Goal: Information Seeking & Learning: Learn about a topic

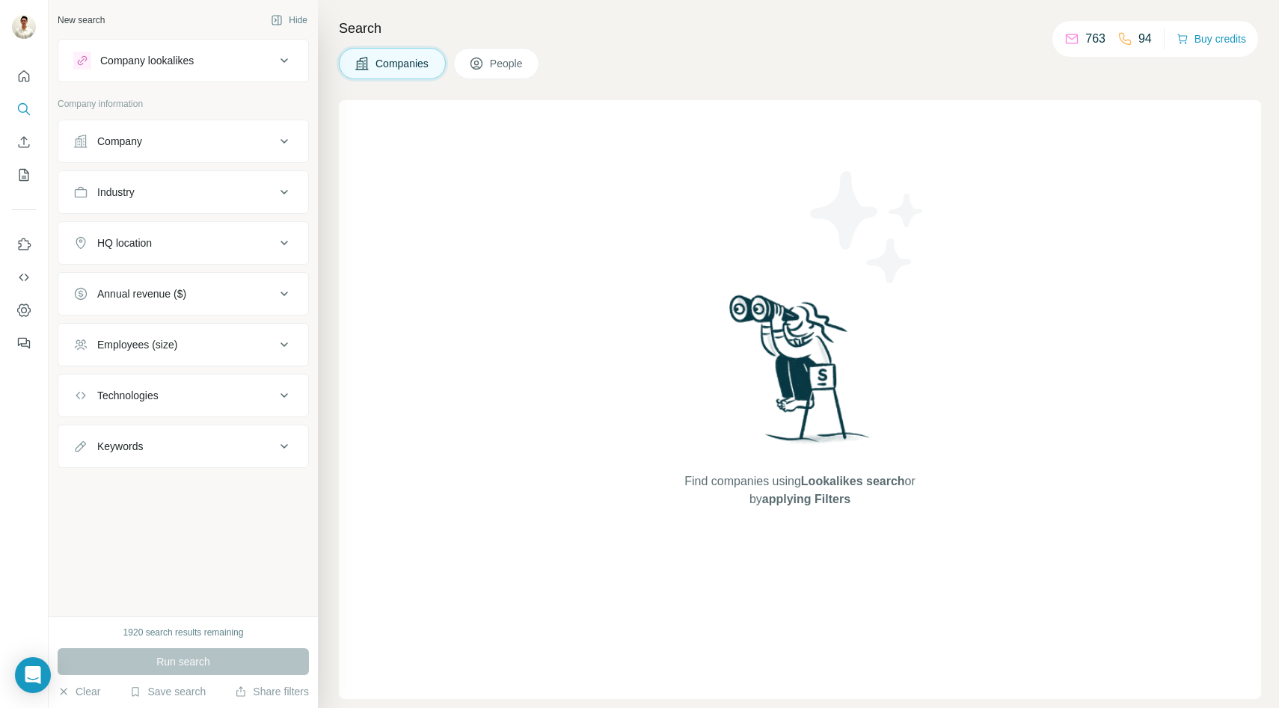
click at [212, 59] on div "Company lookalikes" at bounding box center [174, 61] width 202 height 18
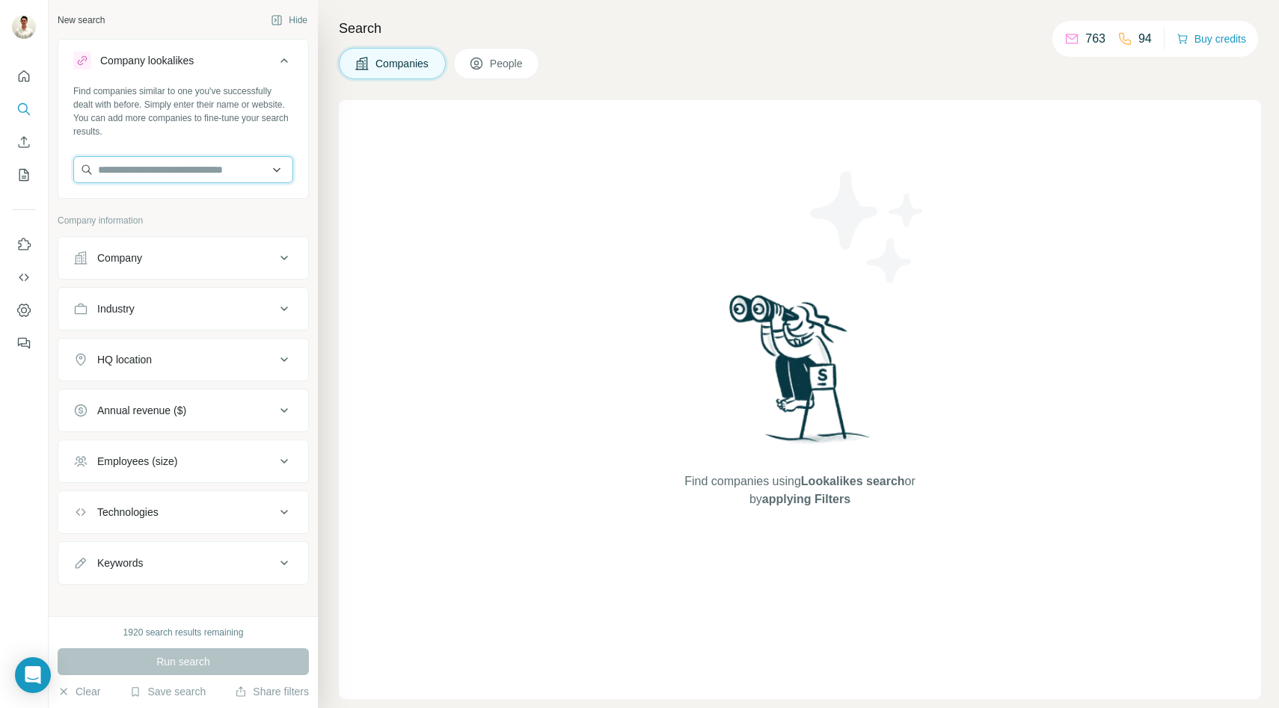
click at [190, 176] on input "text" at bounding box center [183, 169] width 220 height 27
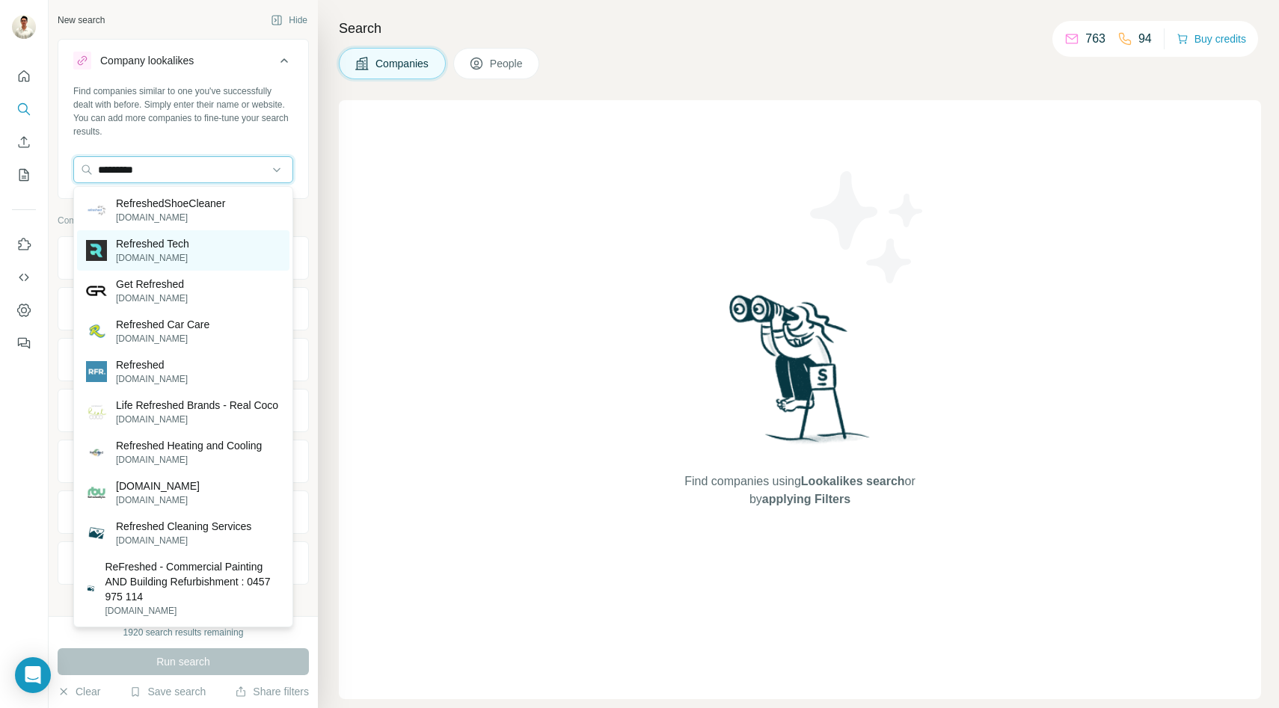
type input "*********"
click at [206, 256] on div "Refreshed Tech [DOMAIN_NAME]" at bounding box center [183, 250] width 212 height 40
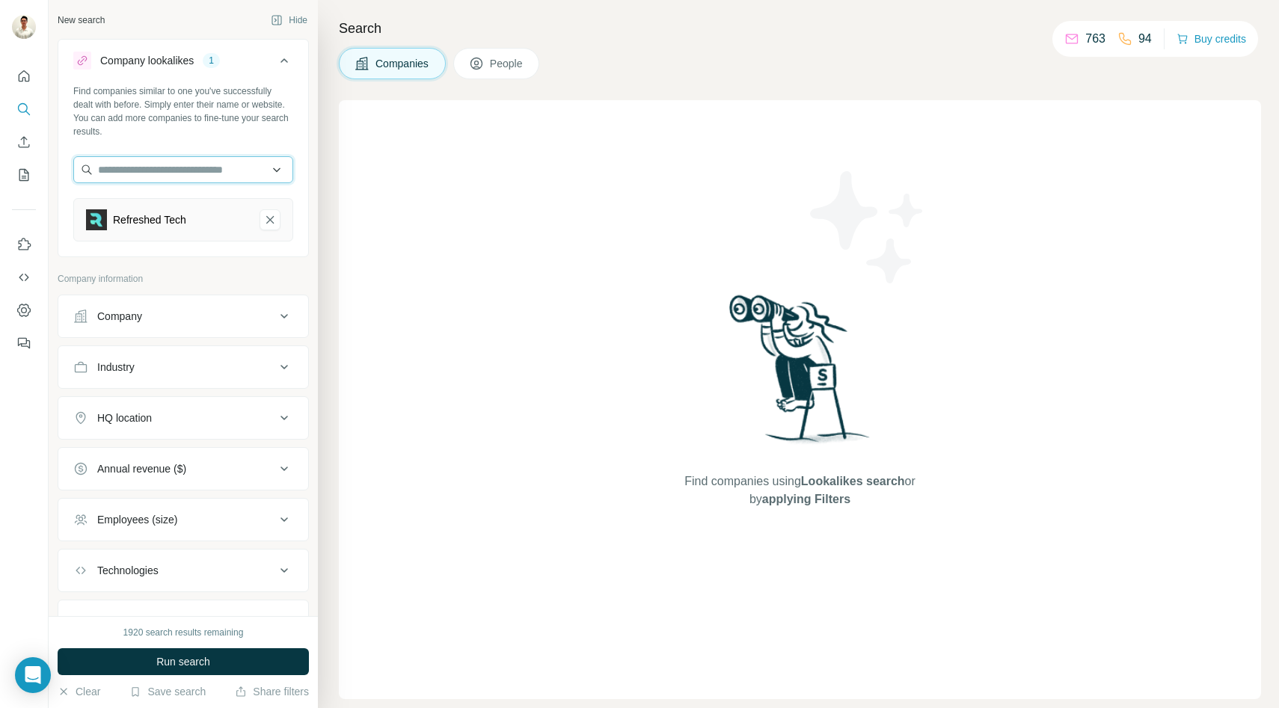
click at [183, 177] on input "text" at bounding box center [183, 169] width 220 height 27
type input "**********"
type input "********"
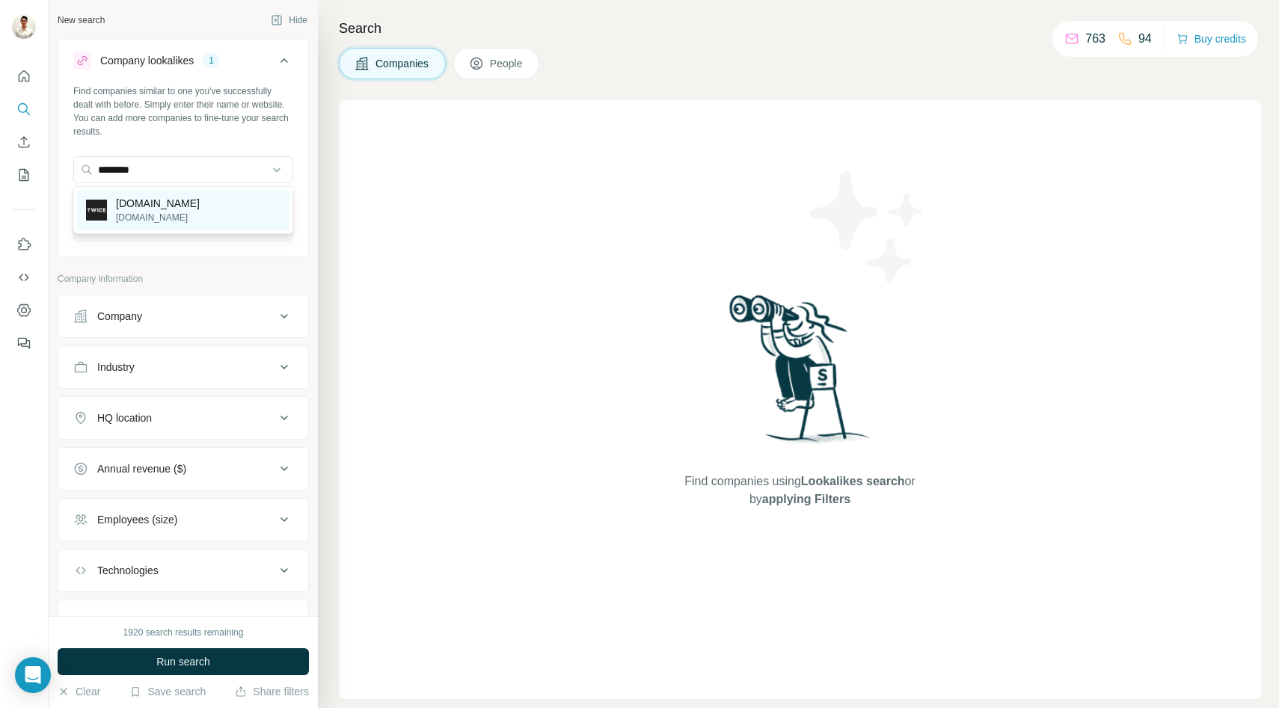
click at [156, 209] on p "[DOMAIN_NAME]" at bounding box center [158, 203] width 84 height 15
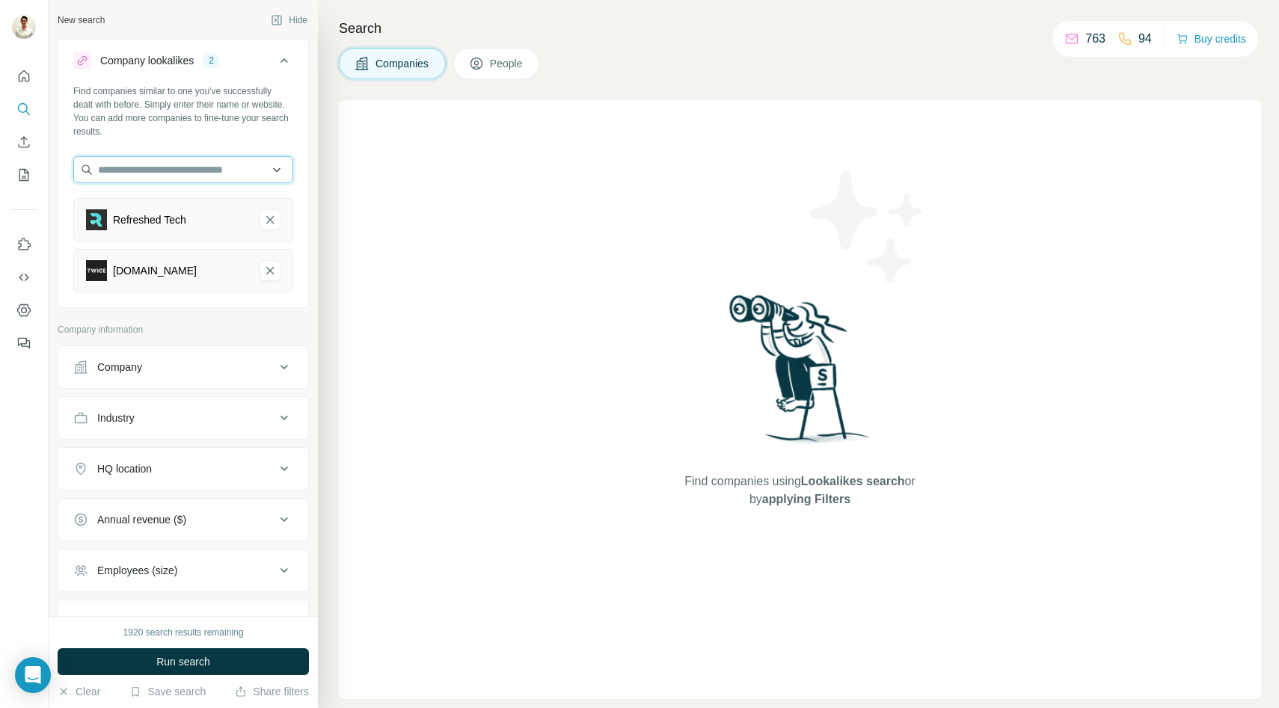
click at [167, 174] on input "text" at bounding box center [183, 169] width 220 height 27
type input "*"
type input "******"
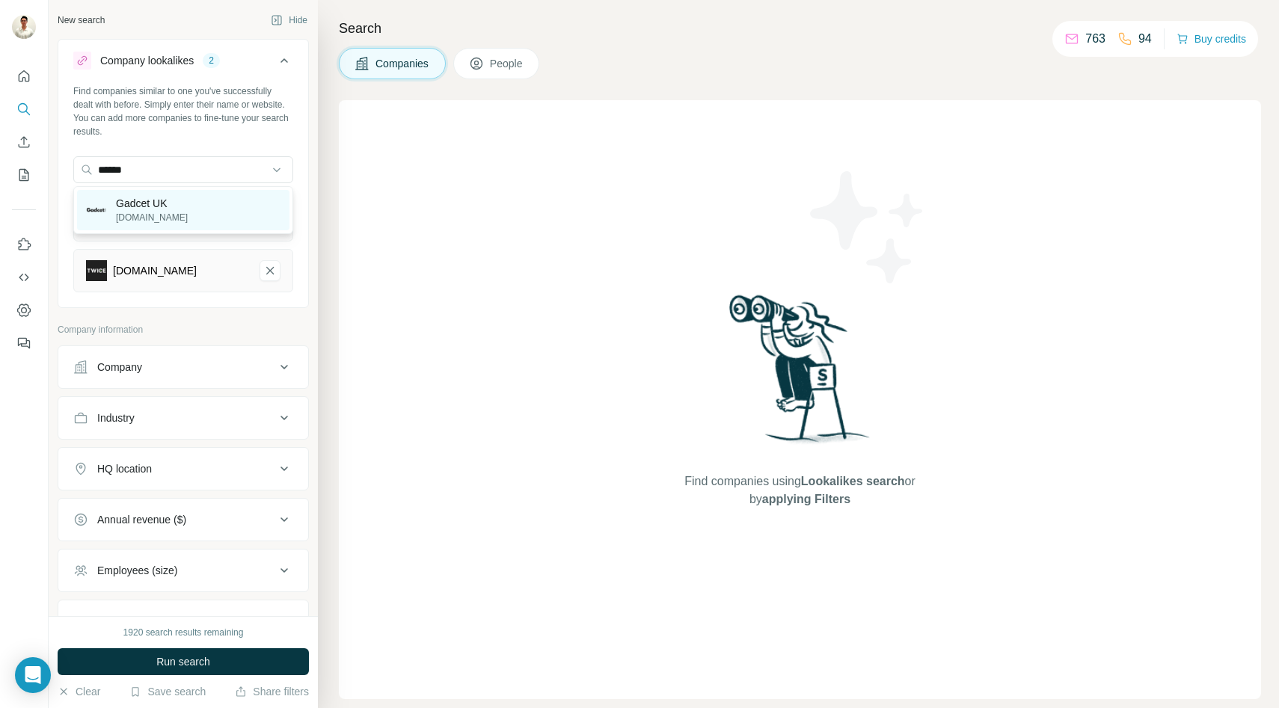
click at [161, 199] on p "Gadcet UK" at bounding box center [152, 203] width 72 height 15
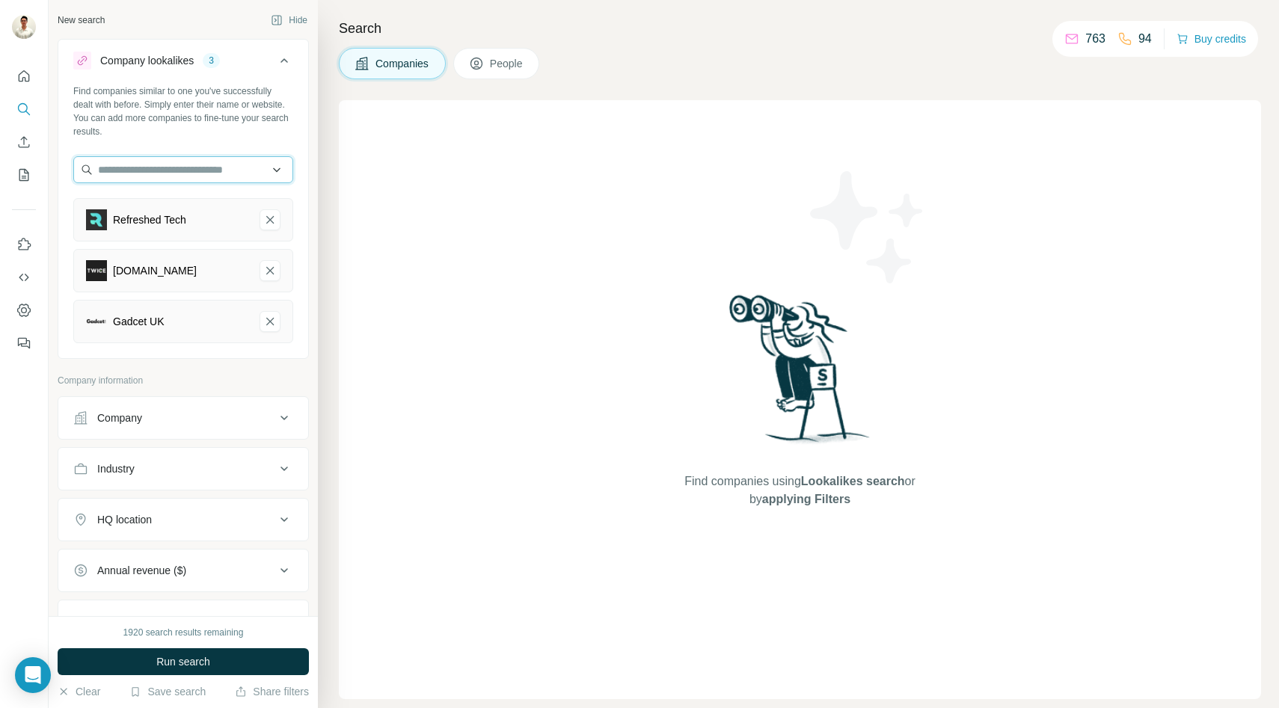
click at [166, 177] on input "text" at bounding box center [183, 169] width 220 height 27
click at [182, 150] on div "Find companies similar to one you've successfully dealt with before. Simply ent…" at bounding box center [183, 219] width 250 height 271
click at [176, 163] on input "text" at bounding box center [183, 169] width 220 height 27
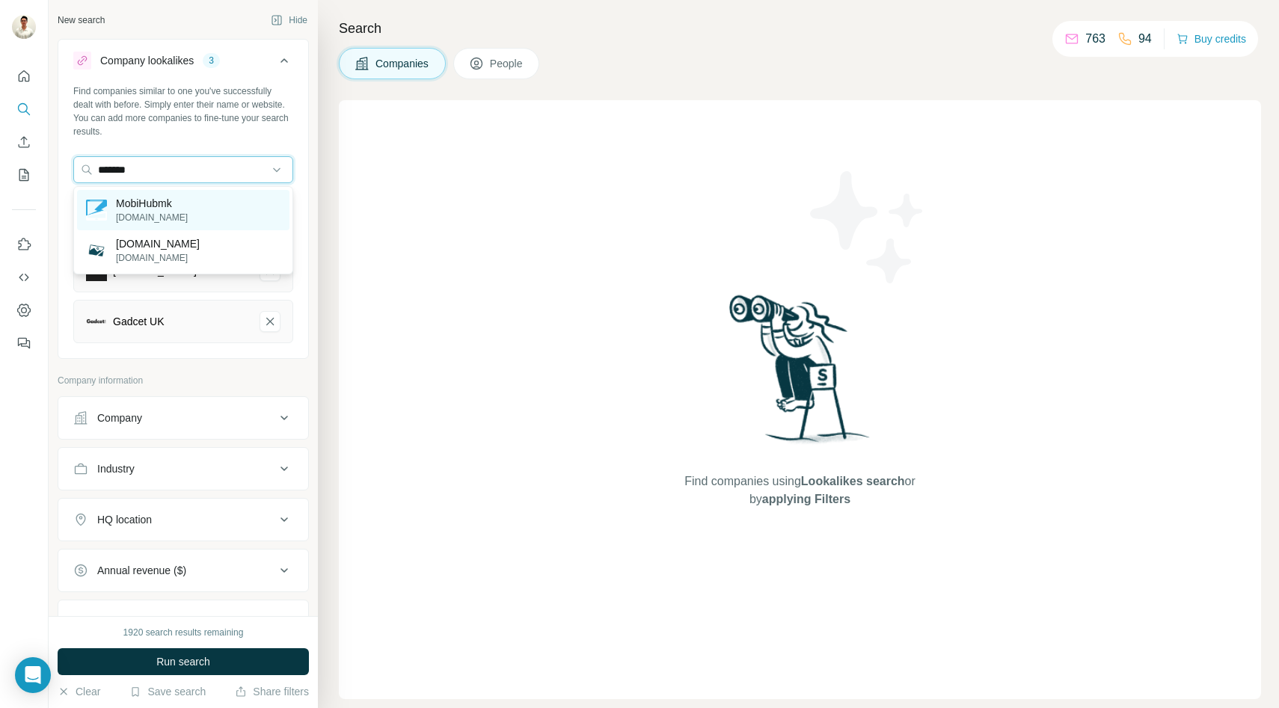
type input "*******"
click at [170, 227] on div "MobiHubmk [DOMAIN_NAME]" at bounding box center [183, 210] width 212 height 40
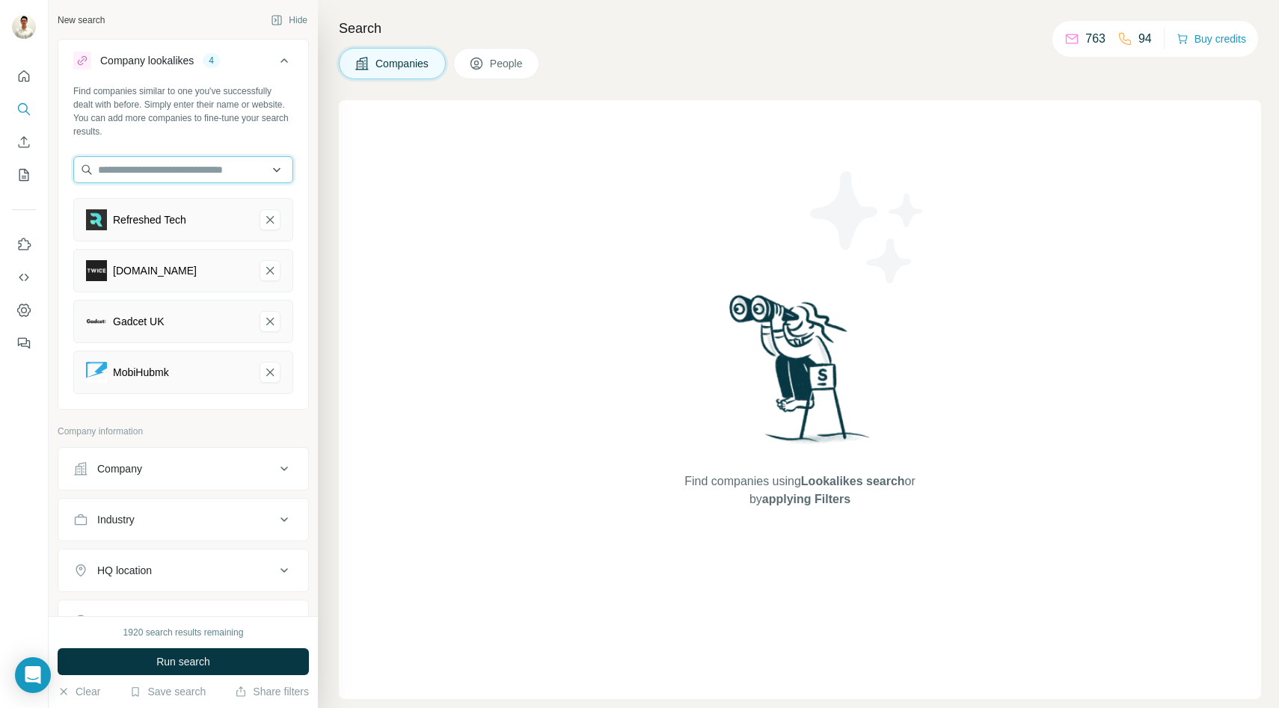
click at [169, 174] on input "text" at bounding box center [183, 169] width 220 height 27
type input "*"
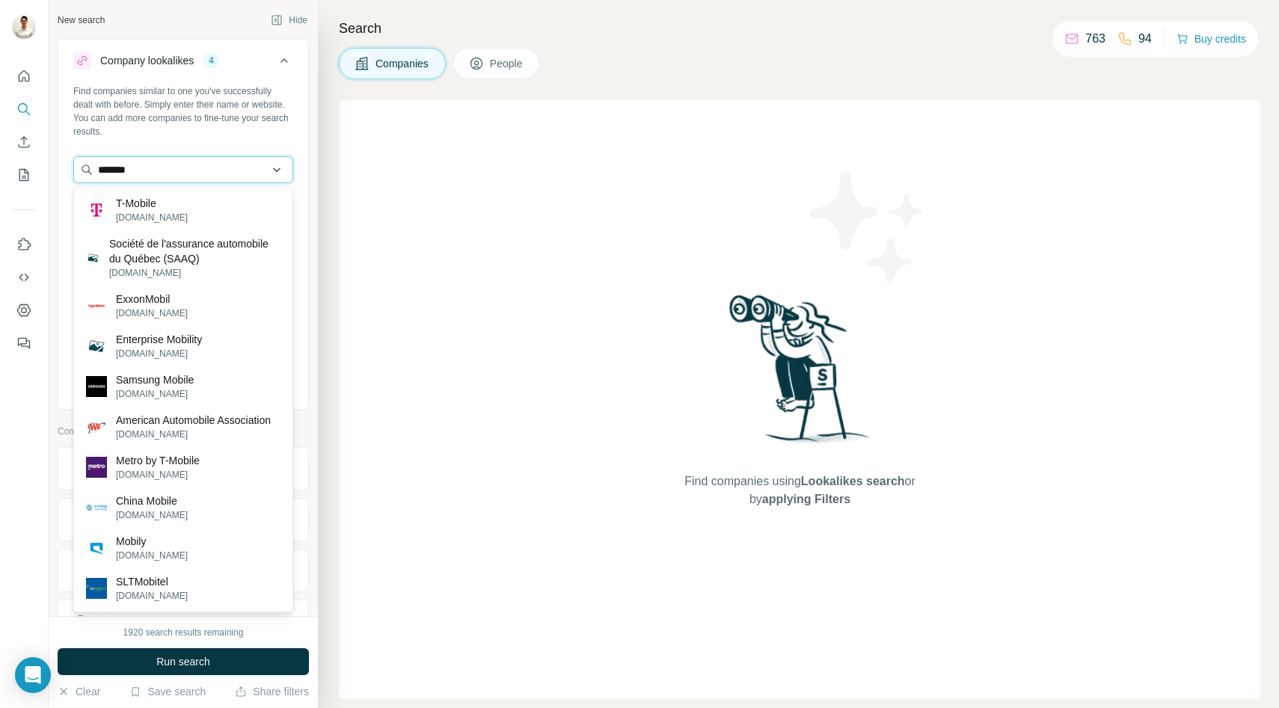
type input "******"
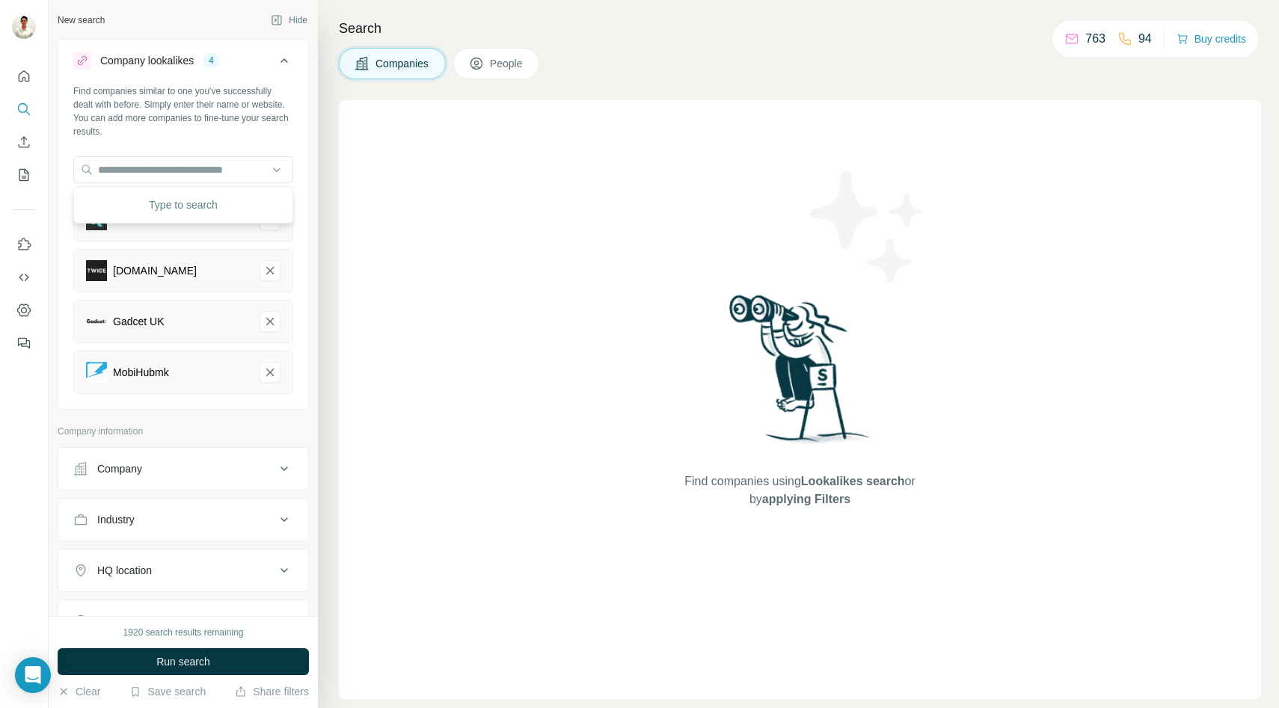
click at [194, 135] on div "Find companies similar to one you've successfully dealt with before. Simply ent…" at bounding box center [183, 111] width 220 height 54
click at [179, 170] on input "text" at bounding box center [183, 169] width 220 height 27
click at [193, 126] on div "Find companies similar to one you've successfully dealt with before. Simply ent…" at bounding box center [183, 111] width 220 height 54
click at [173, 170] on input "text" at bounding box center [183, 169] width 220 height 27
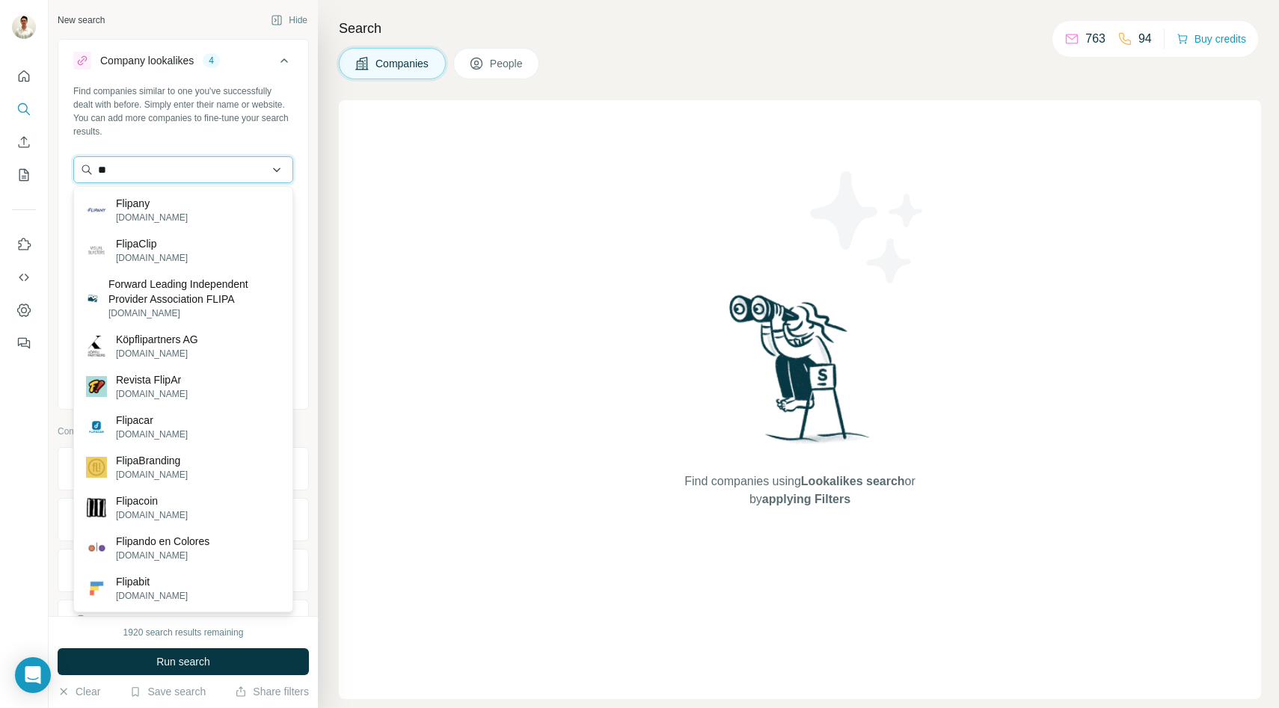
type input "*"
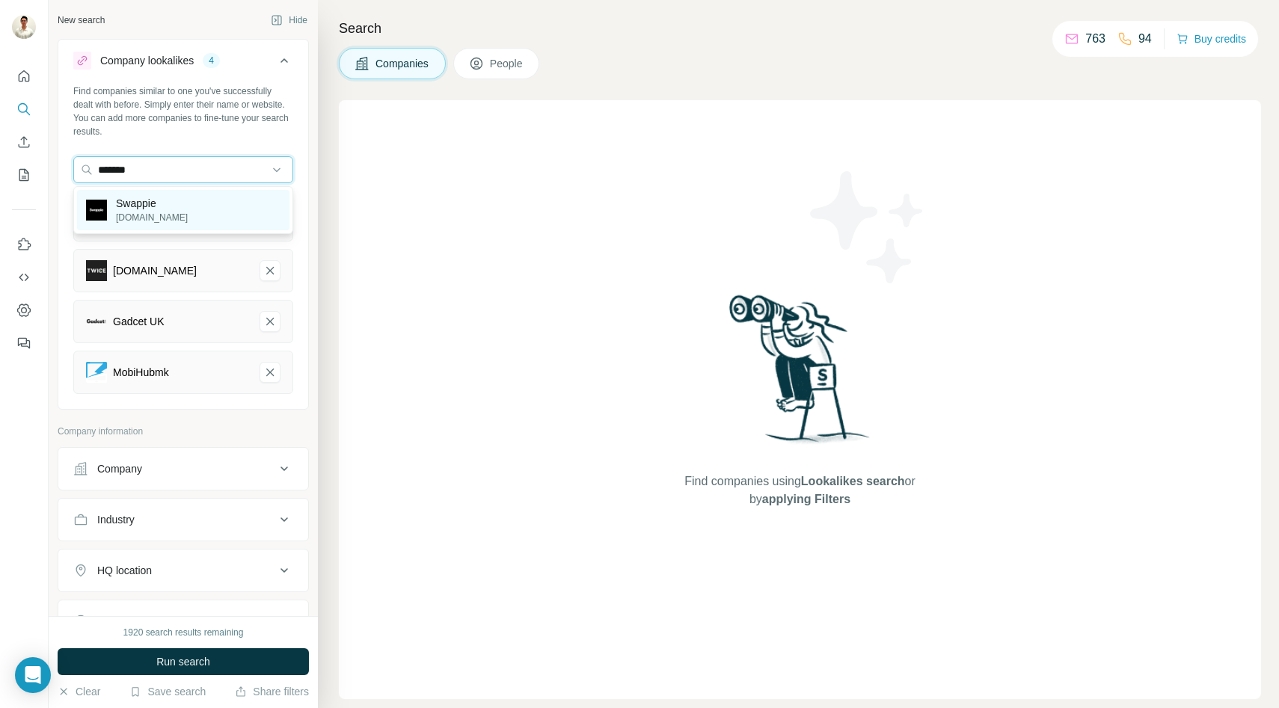
type input "*******"
click at [164, 200] on p "Swappie" at bounding box center [152, 203] width 72 height 15
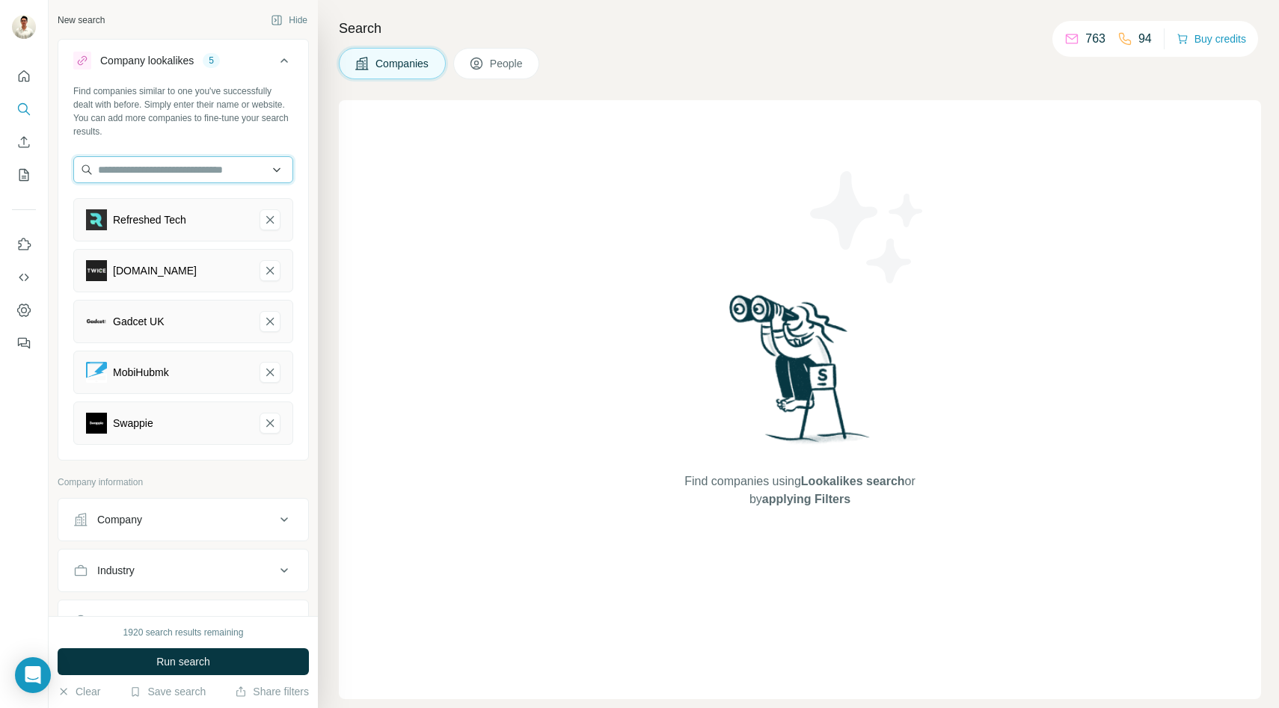
click at [168, 168] on input "text" at bounding box center [183, 169] width 220 height 27
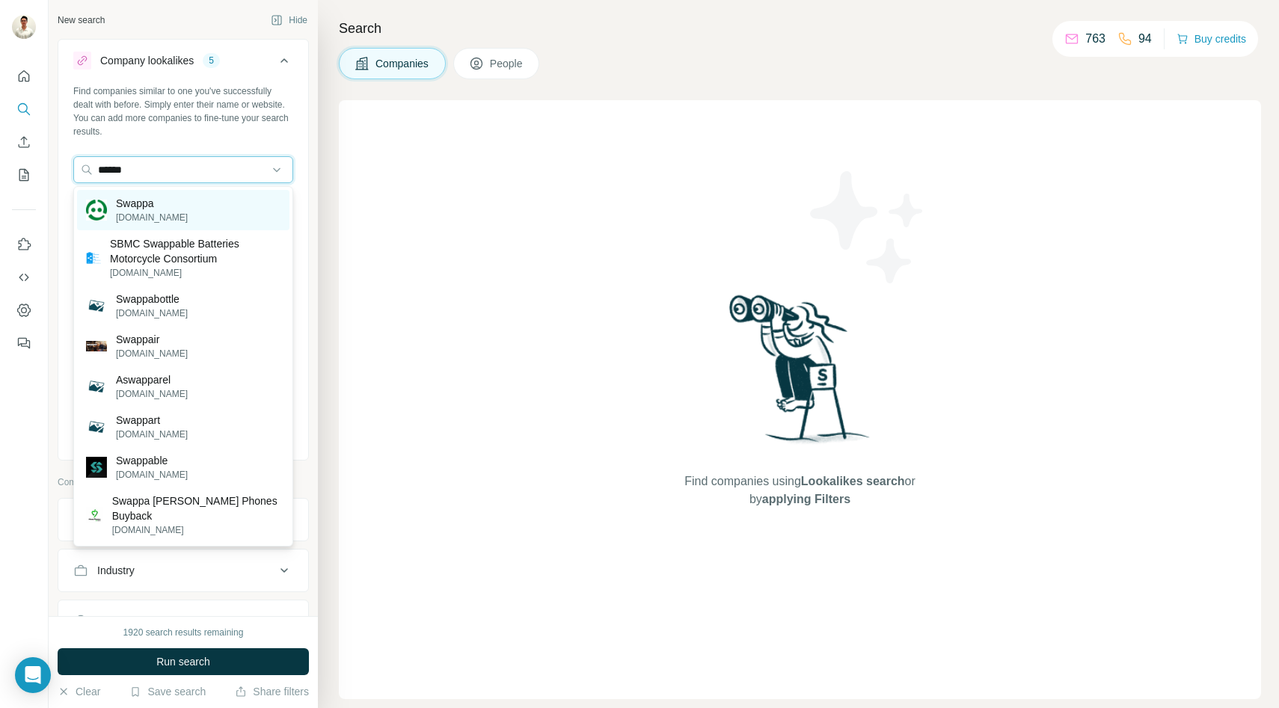
type input "******"
click at [167, 201] on div "Swappa [DOMAIN_NAME]" at bounding box center [183, 210] width 212 height 40
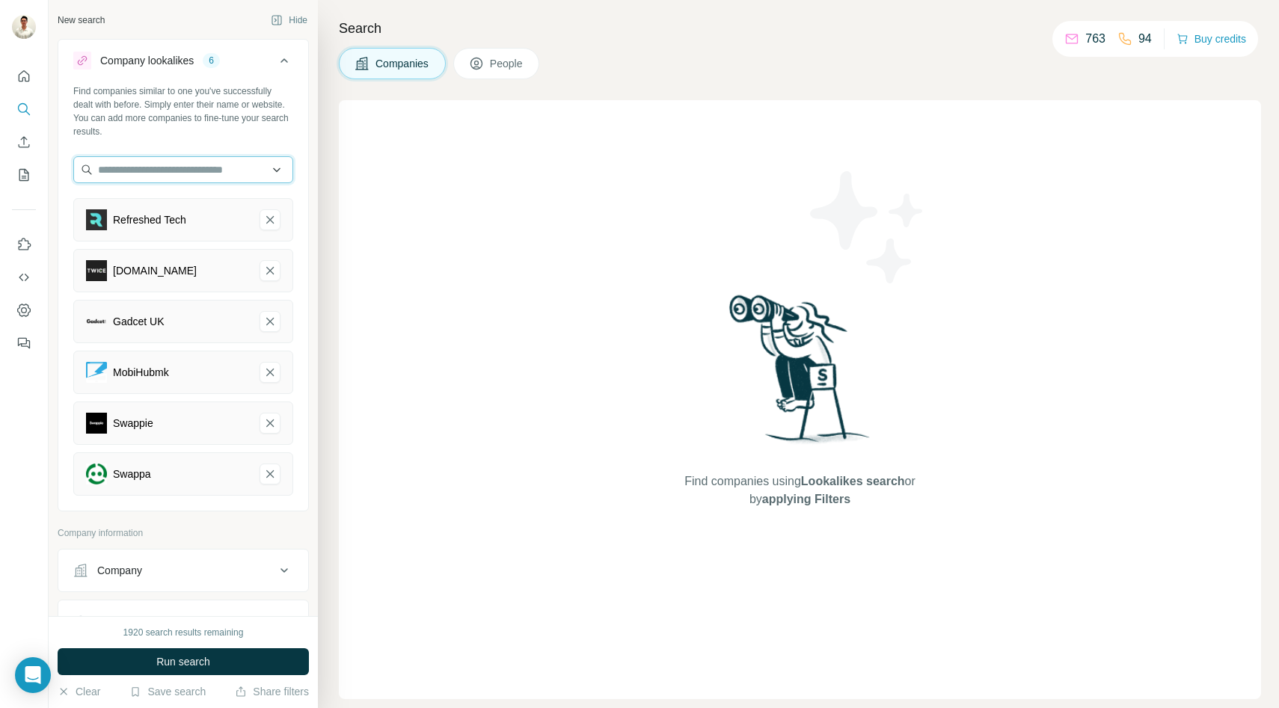
click at [161, 168] on input "text" at bounding box center [183, 169] width 220 height 27
click at [172, 136] on div "Find companies similar to one you've successfully dealt with before. Simply ent…" at bounding box center [183, 111] width 220 height 54
click at [160, 172] on input "text" at bounding box center [183, 169] width 220 height 27
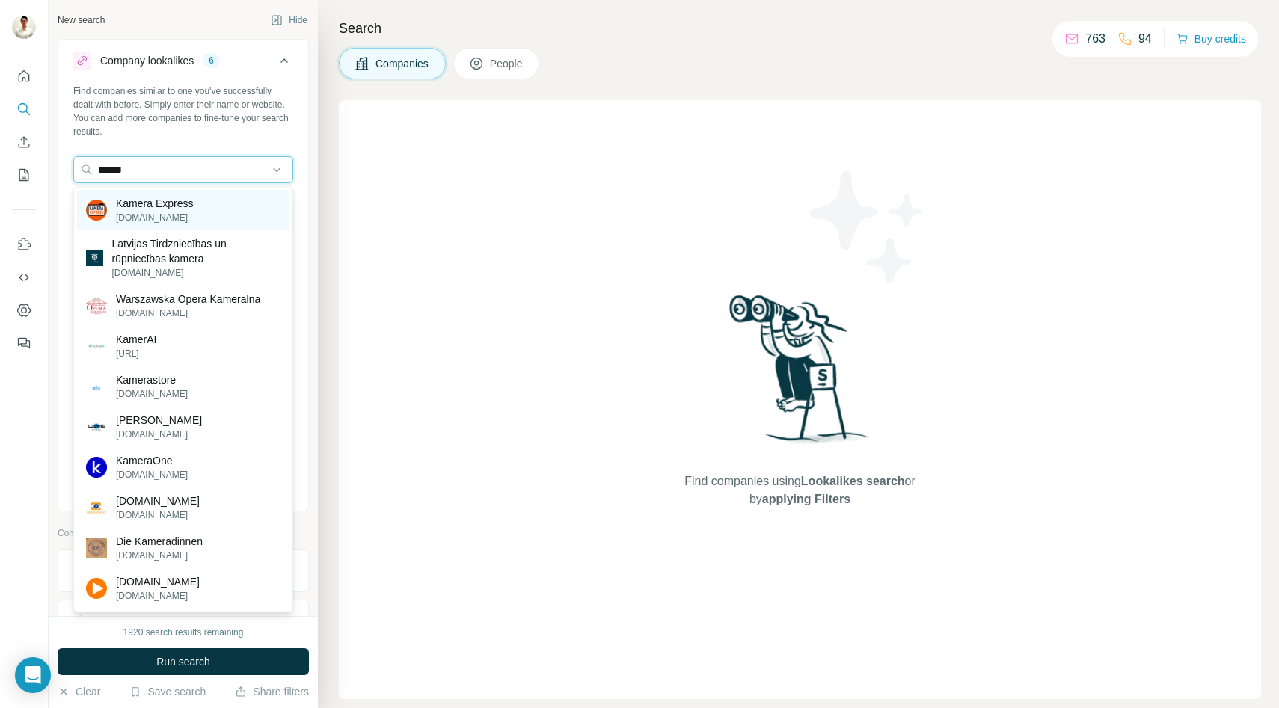
type input "******"
click at [156, 198] on p "Kamera Express" at bounding box center [154, 203] width 77 height 15
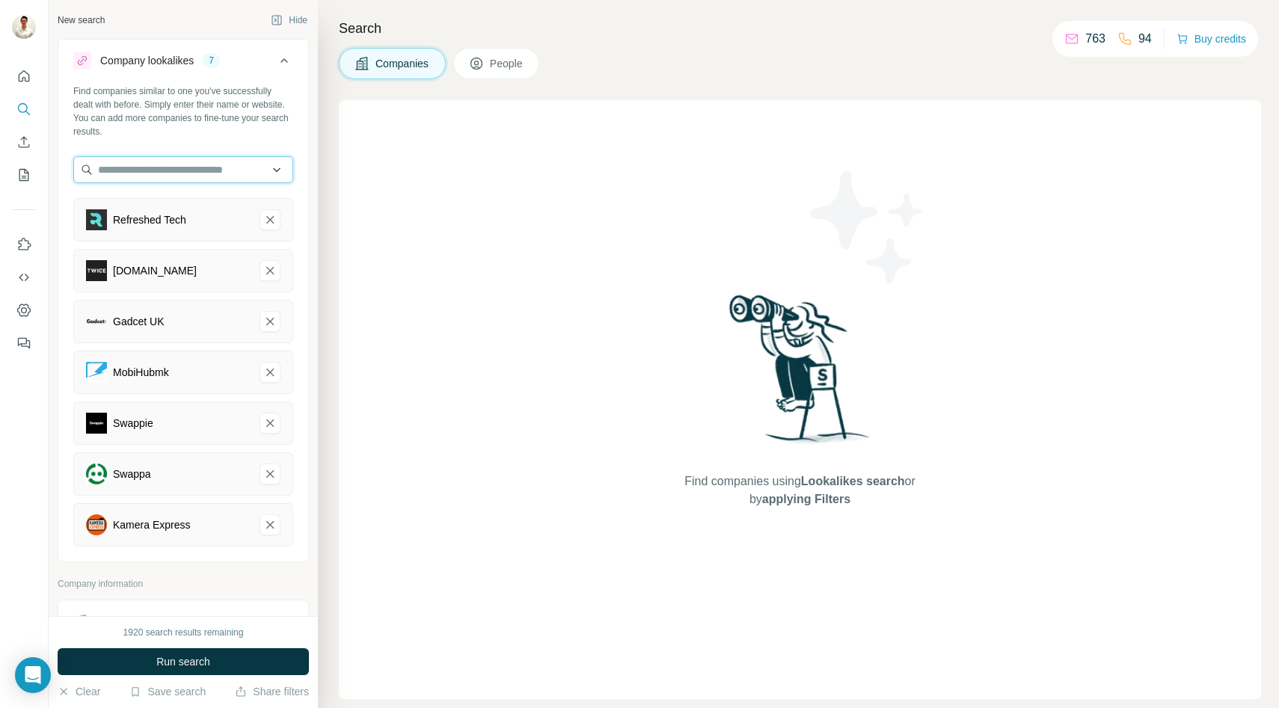
click at [158, 174] on input "text" at bounding box center [183, 169] width 220 height 27
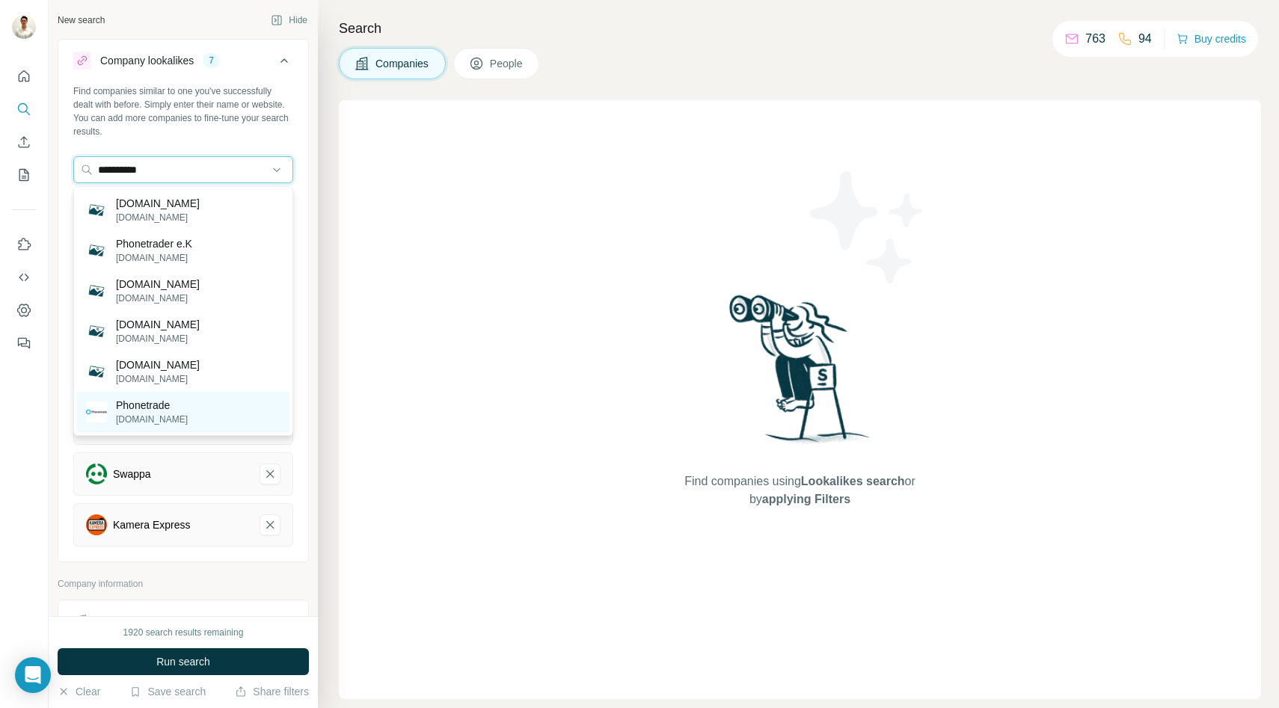
type input "**********"
click at [148, 396] on div "Phonetrade [DOMAIN_NAME]" at bounding box center [183, 412] width 212 height 40
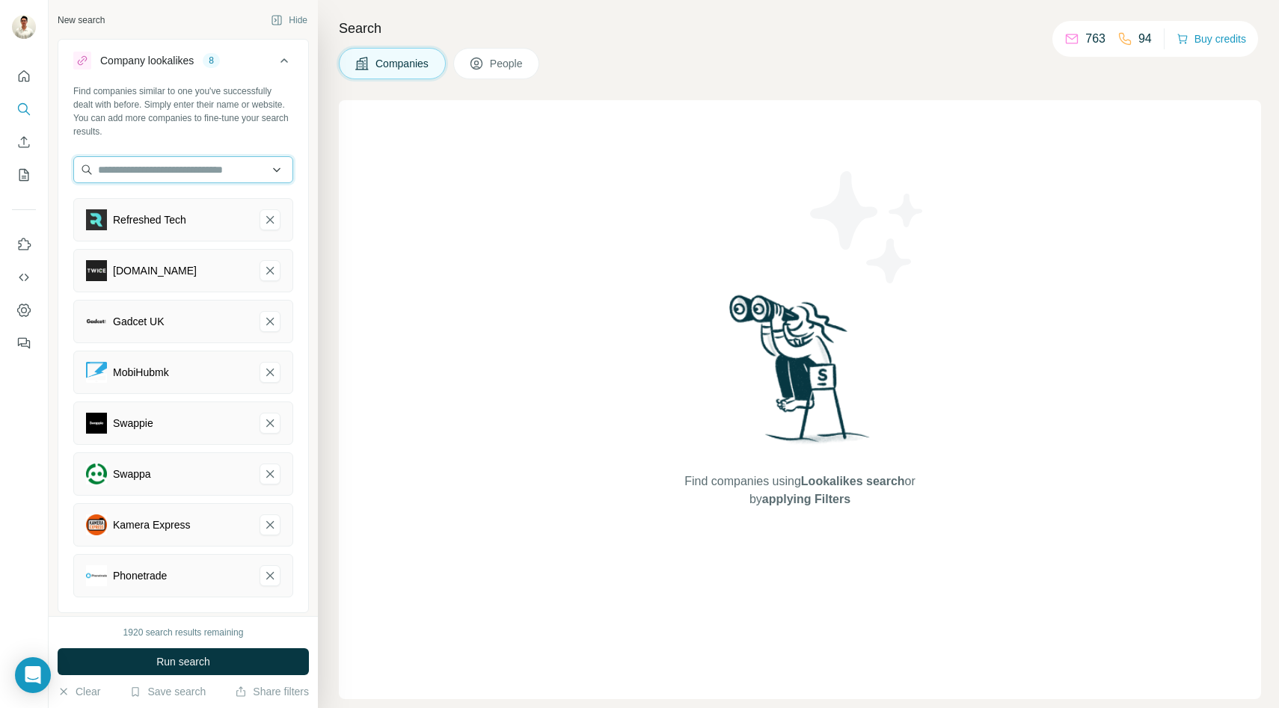
click at [168, 177] on input "text" at bounding box center [183, 169] width 220 height 27
type input "**********"
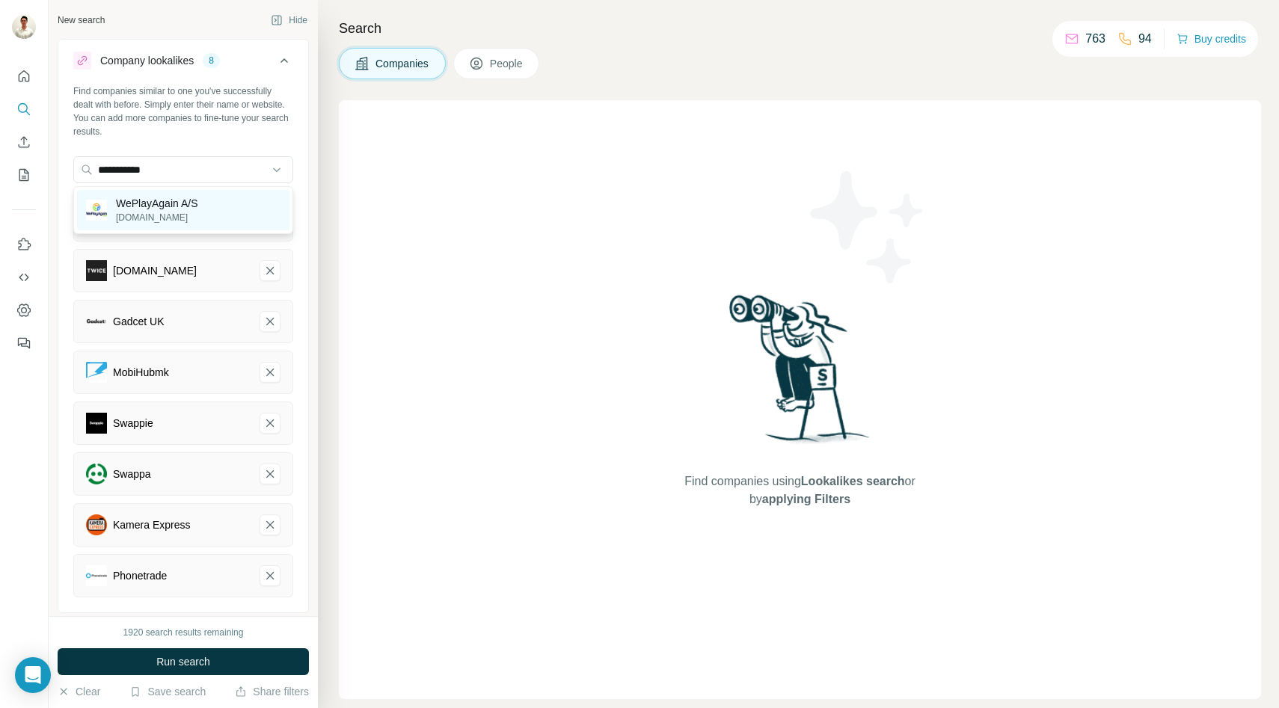
click at [177, 200] on p "WePlayAgain A/S" at bounding box center [156, 203] width 81 height 15
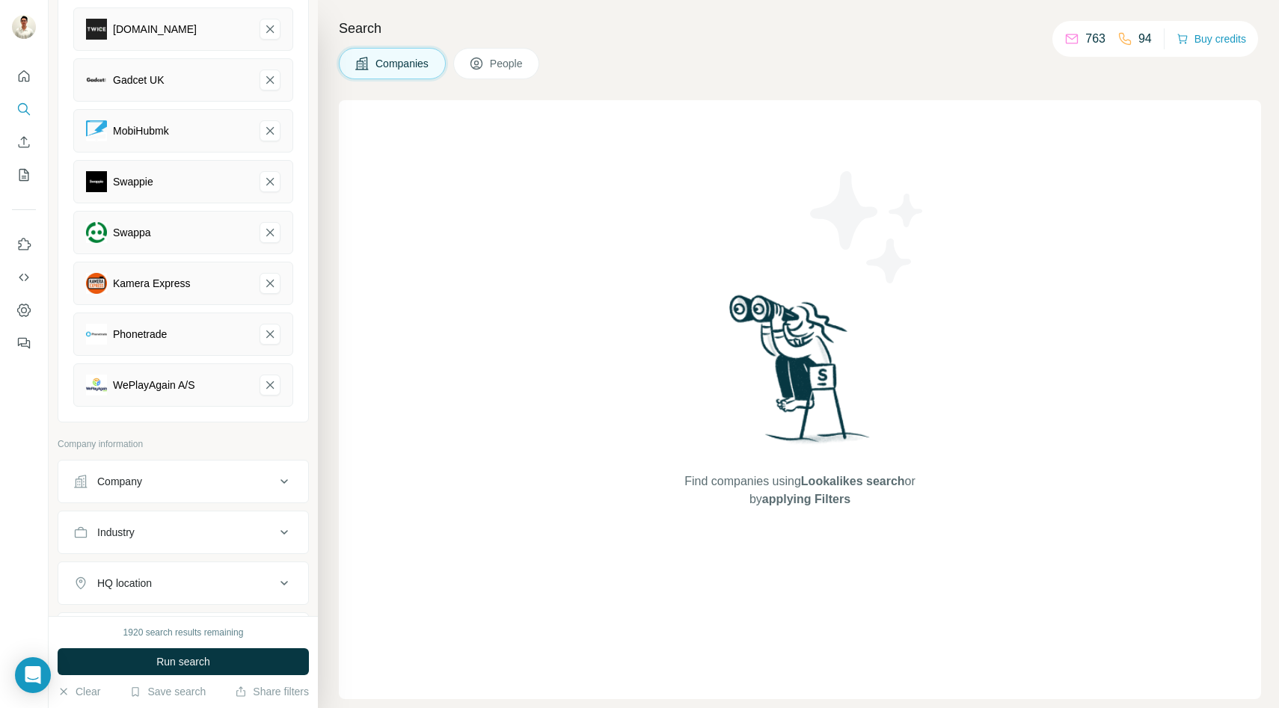
scroll to position [288, 0]
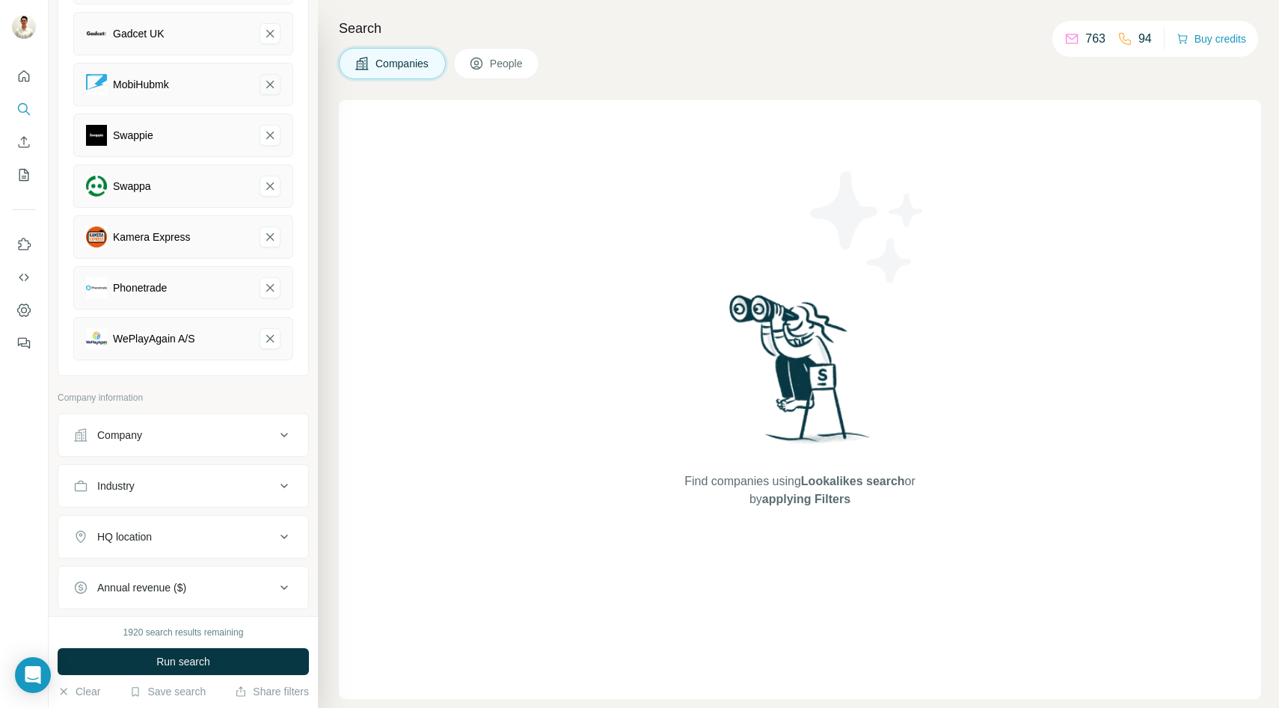
click at [269, 78] on icon "MobiHubmk-remove-button" at bounding box center [269, 84] width 13 height 15
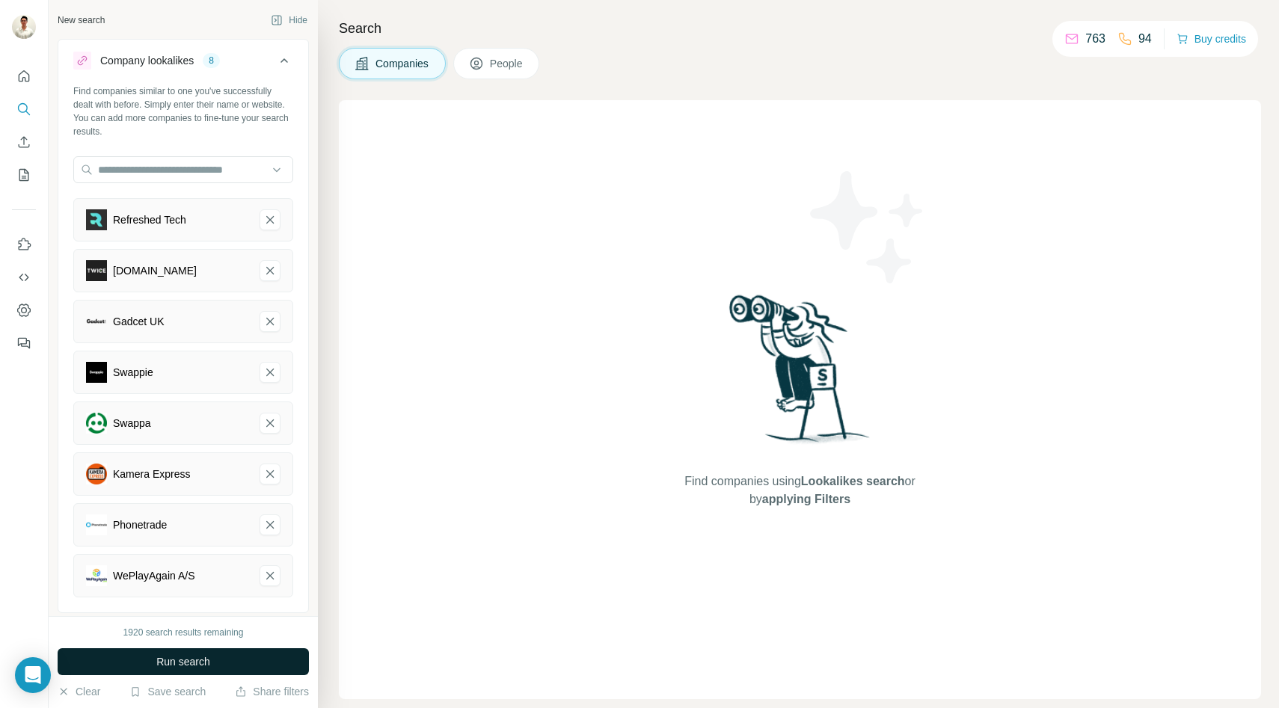
click at [167, 659] on span "Run search" at bounding box center [183, 661] width 54 height 15
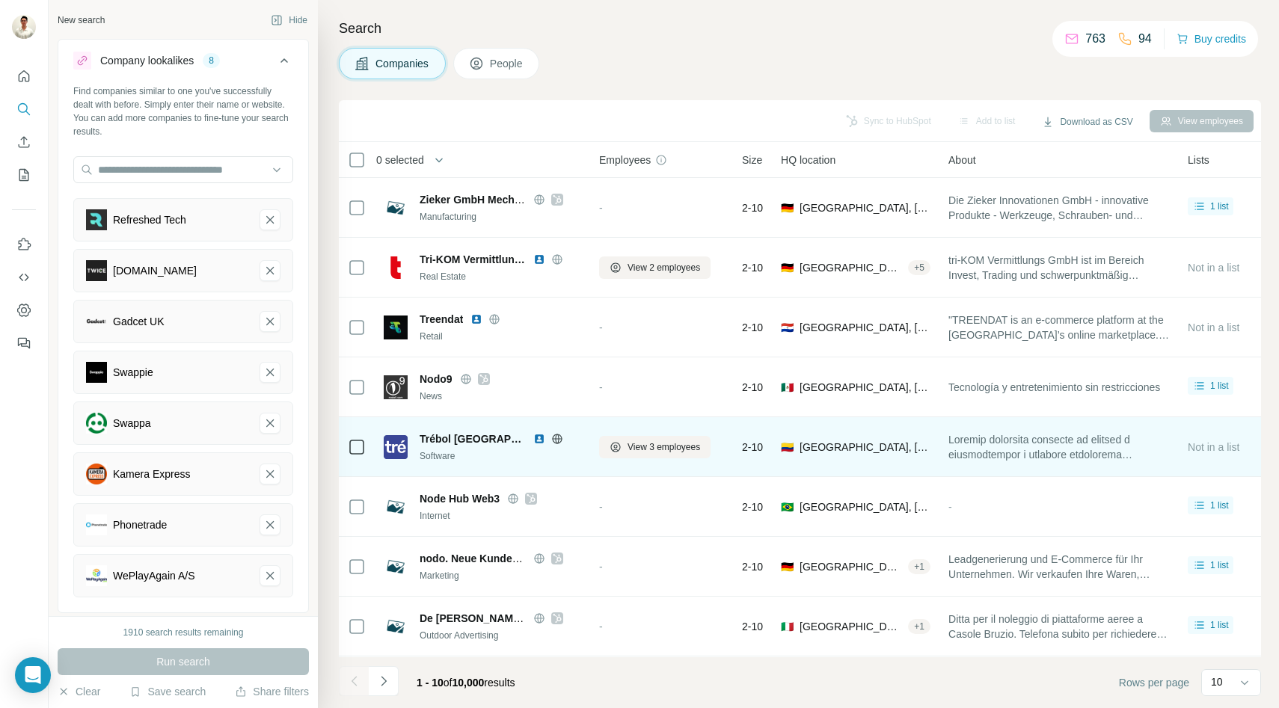
scroll to position [119, 0]
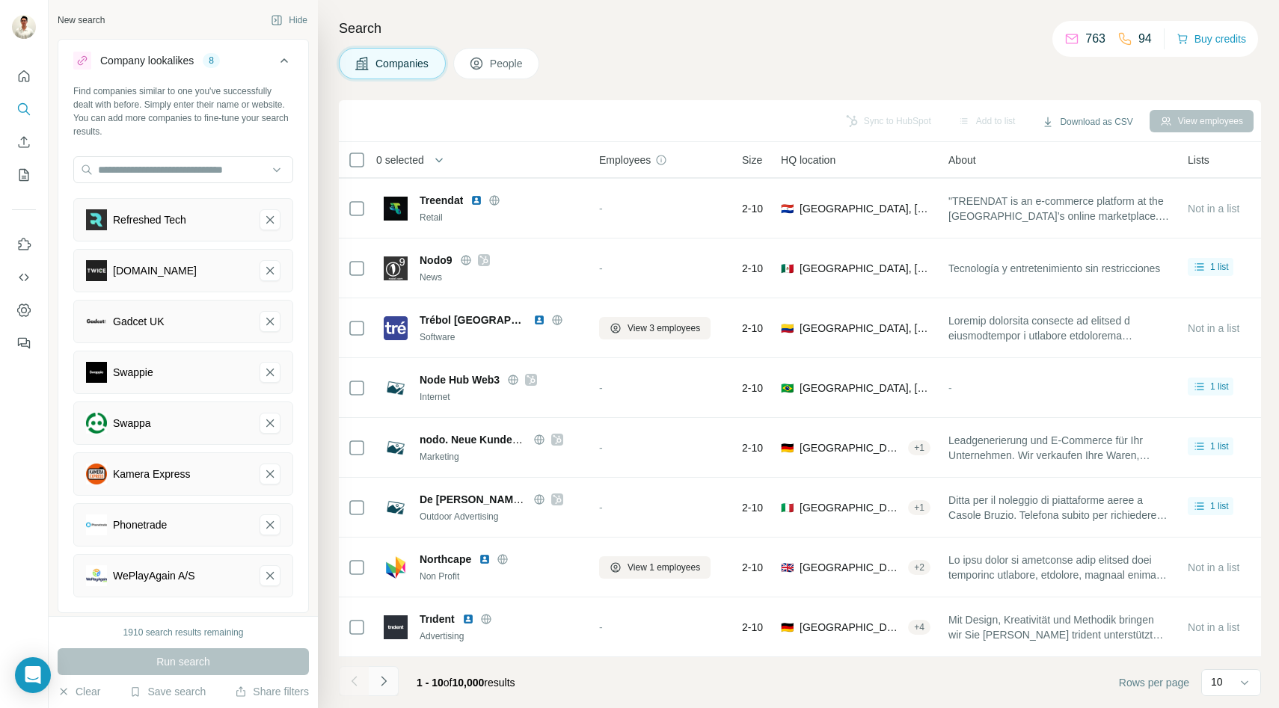
click at [384, 683] on icon "Navigate to next page" at bounding box center [383, 681] width 5 height 10
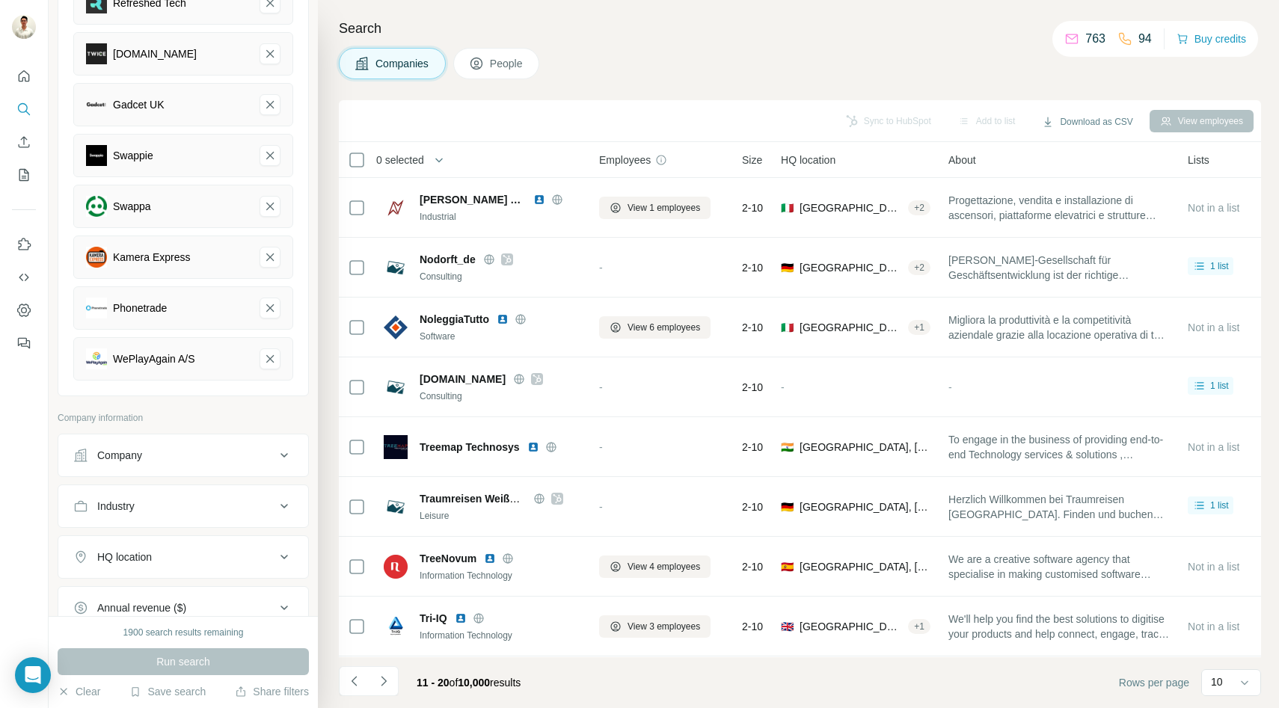
scroll to position [0, 0]
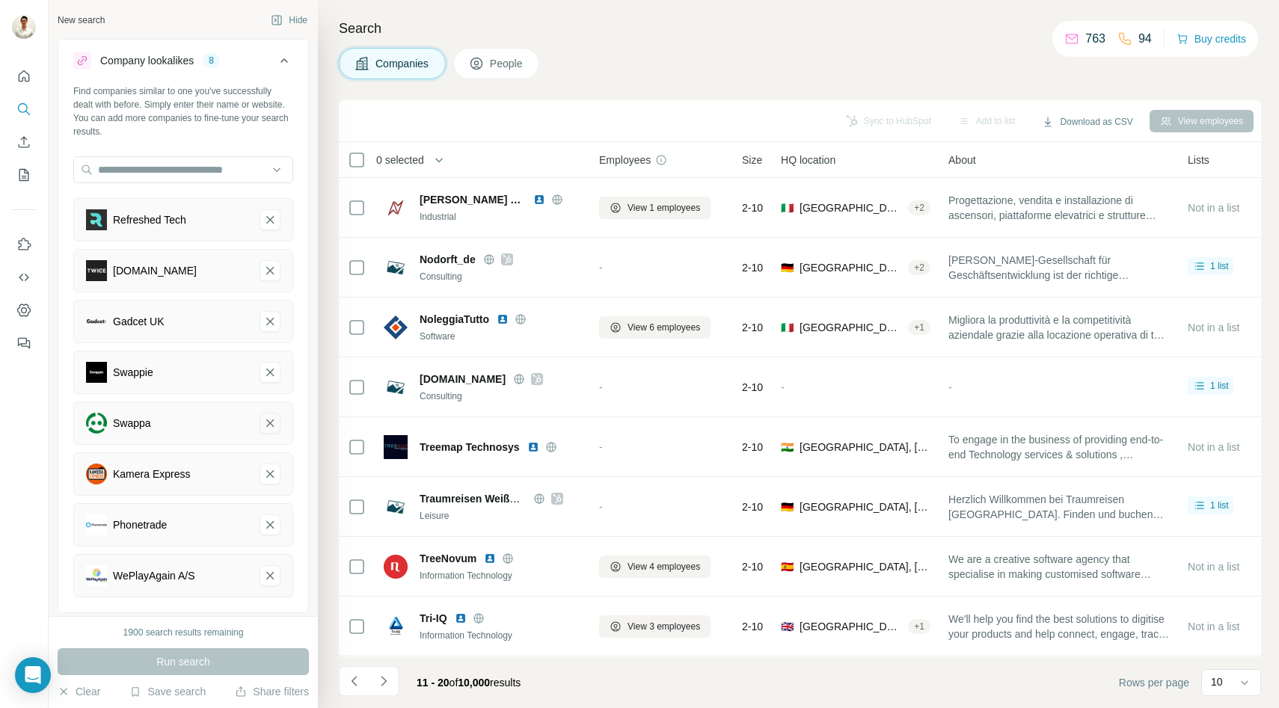
click at [271, 425] on icon "Swappa-remove-button" at bounding box center [269, 423] width 13 height 15
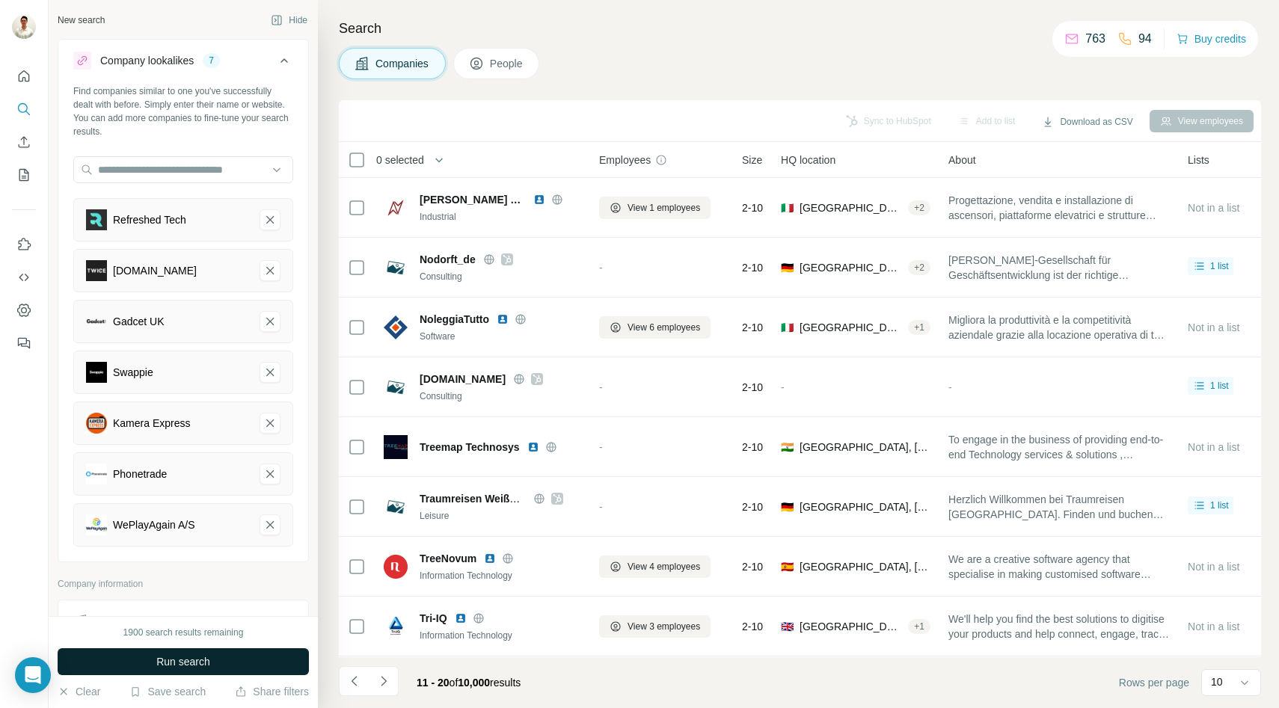
click at [185, 662] on span "Run search" at bounding box center [183, 661] width 54 height 15
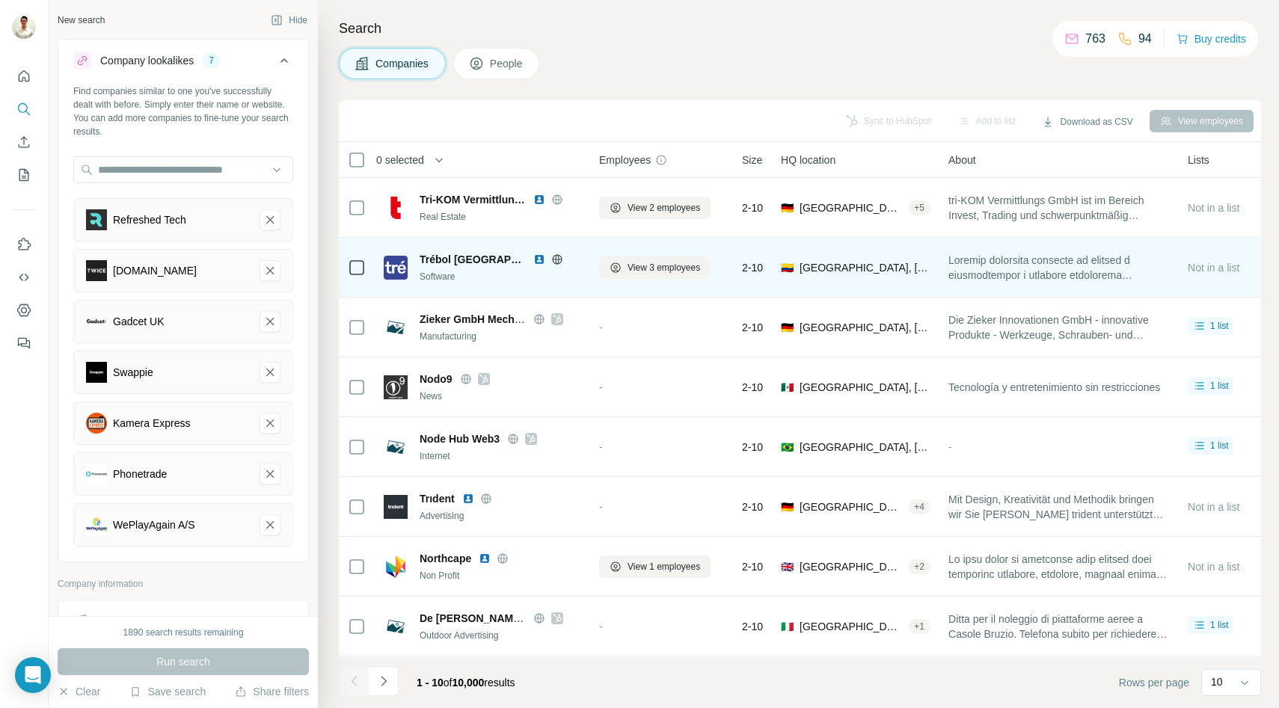
scroll to position [119, 0]
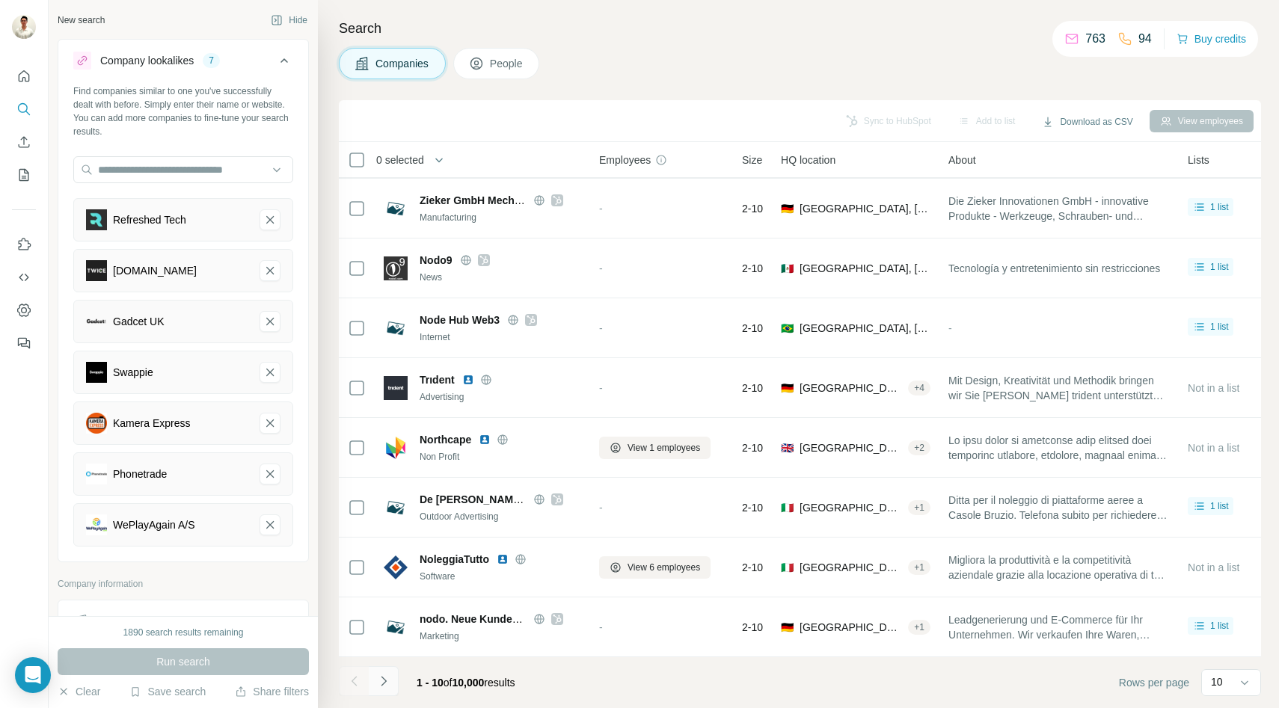
click at [382, 679] on icon "Navigate to next page" at bounding box center [383, 681] width 15 height 15
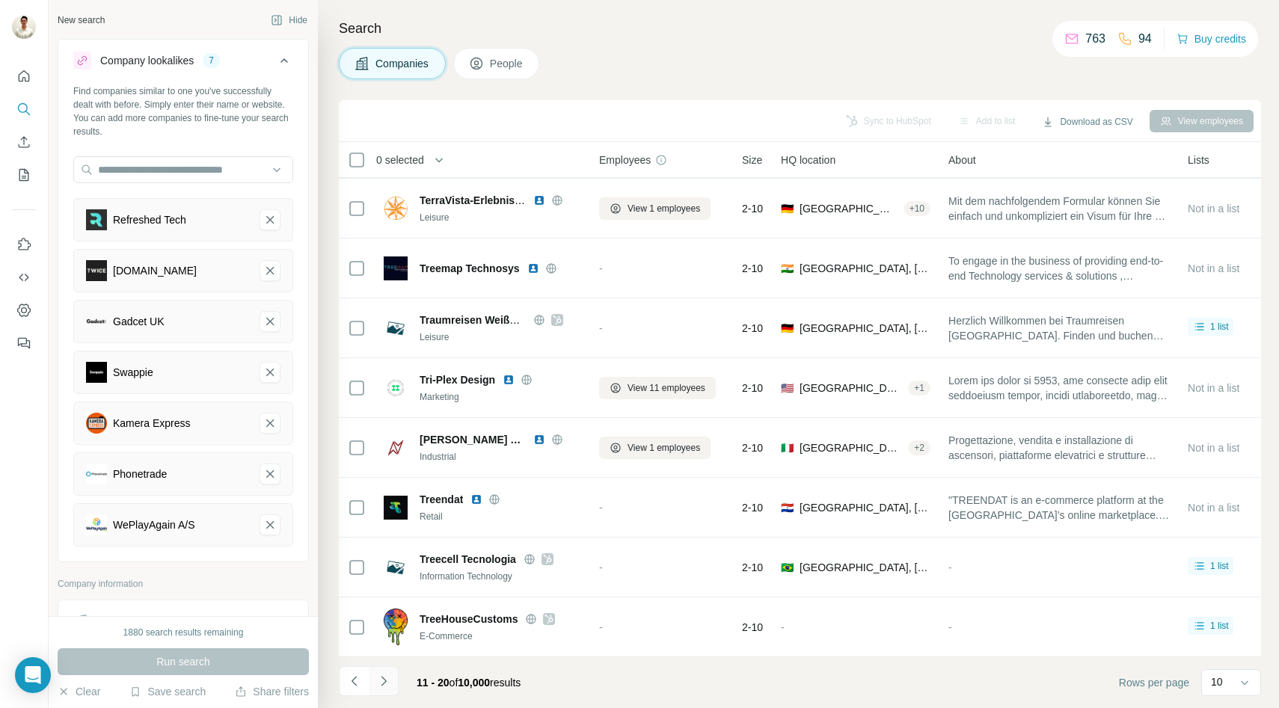
click at [389, 686] on icon "Navigate to next page" at bounding box center [383, 681] width 15 height 15
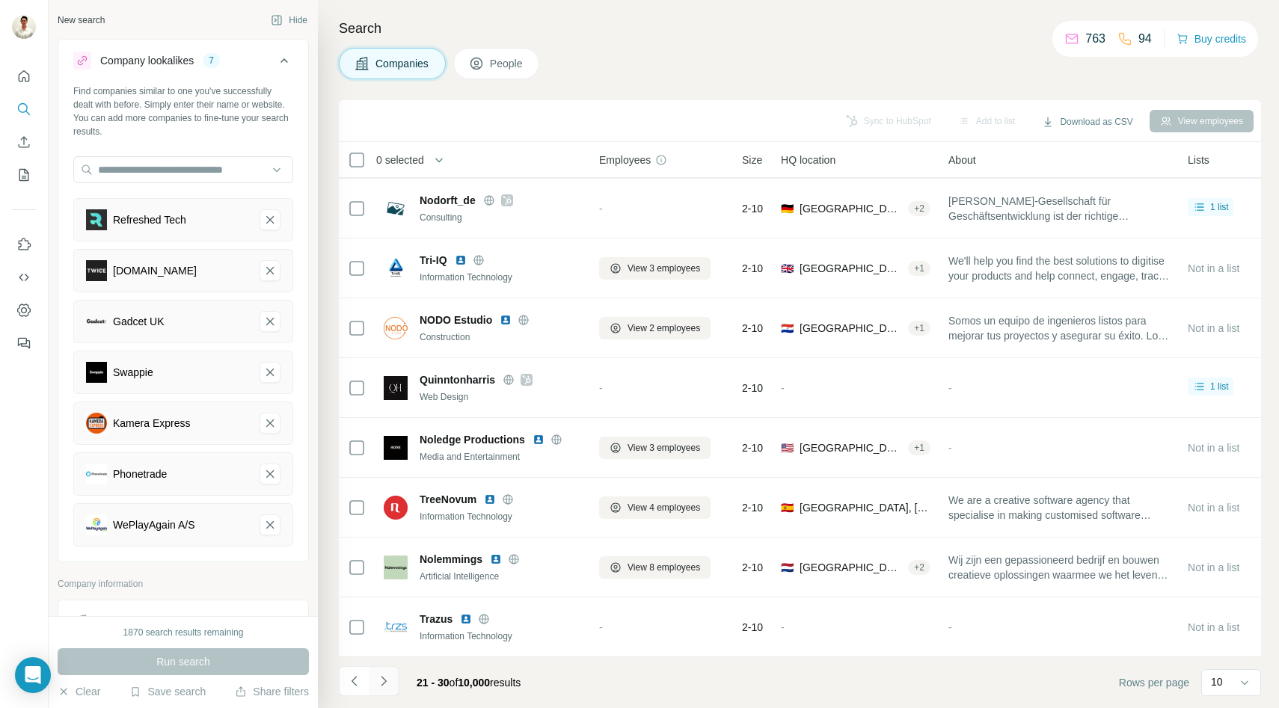
click at [383, 681] on icon "Navigate to next page" at bounding box center [383, 681] width 15 height 15
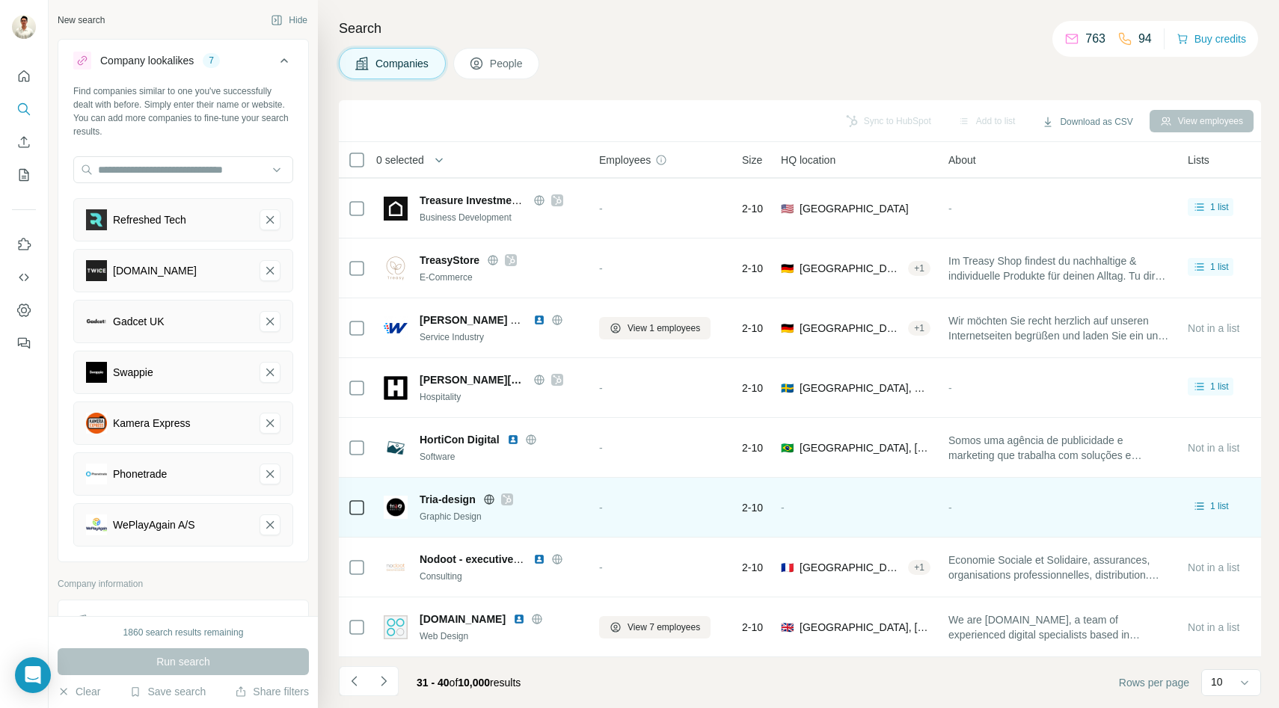
click at [507, 497] on icon at bounding box center [506, 499] width 9 height 12
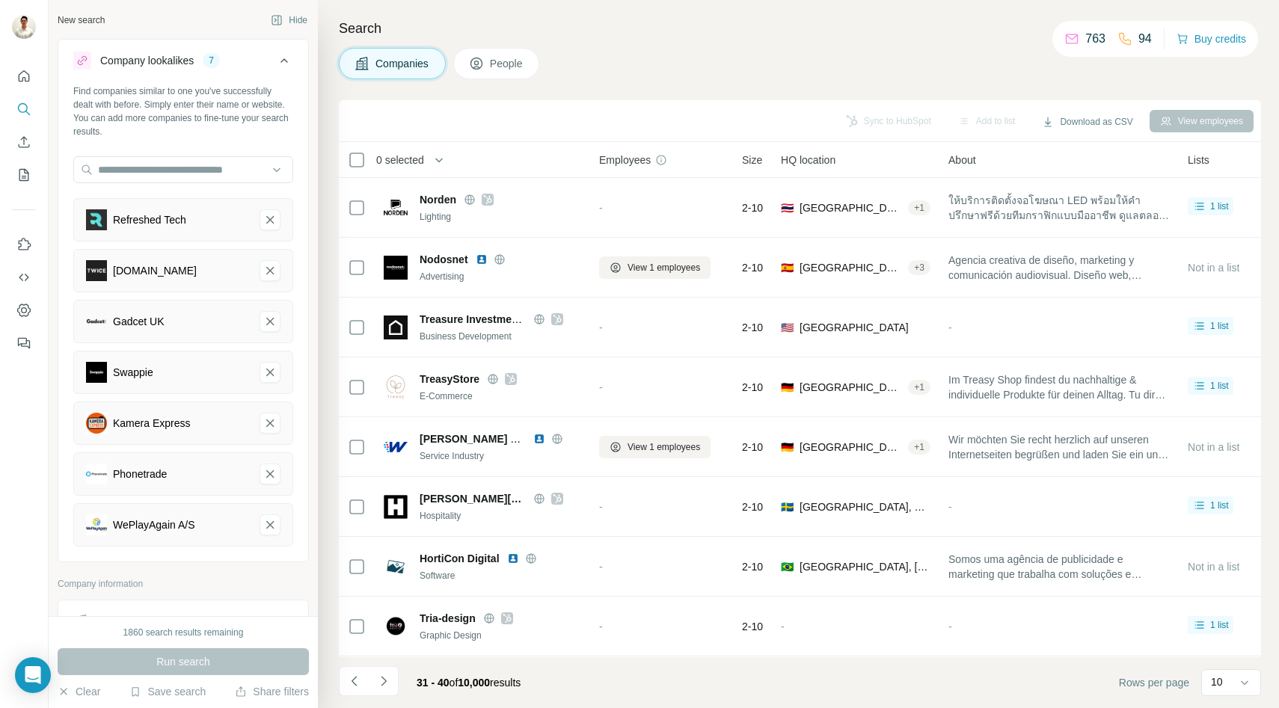
scroll to position [374, 0]
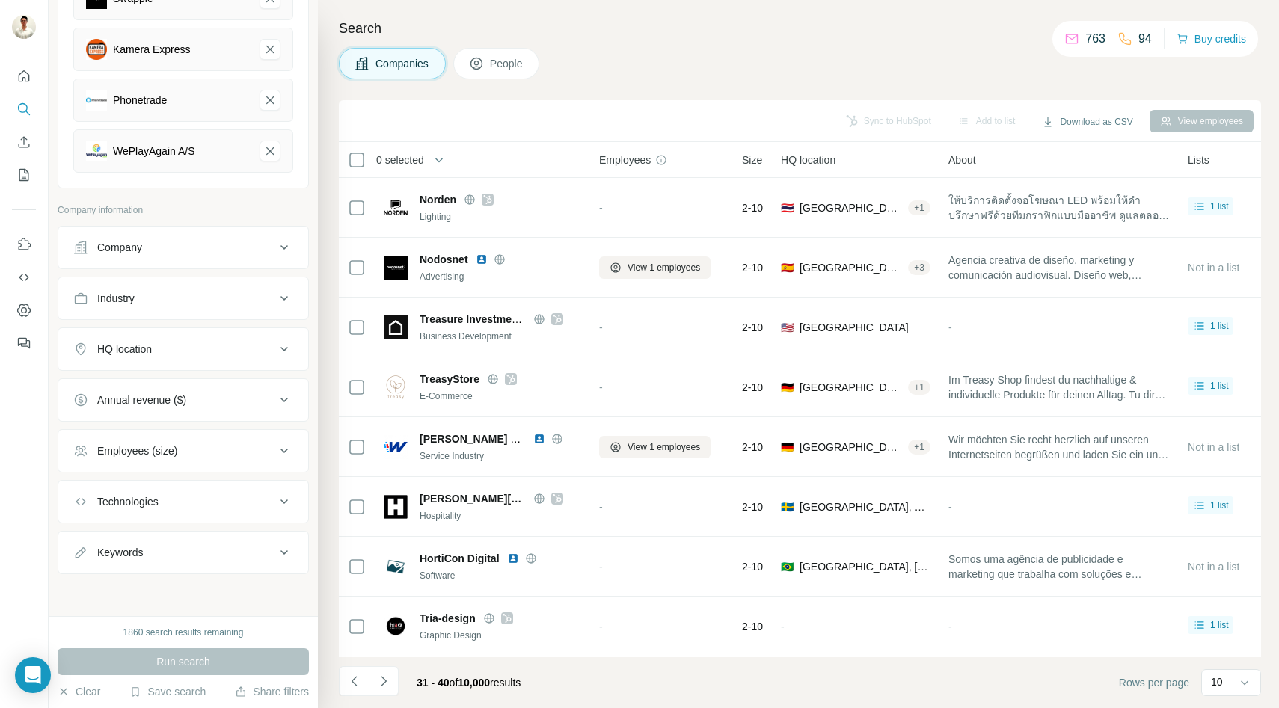
click at [284, 248] on icon at bounding box center [283, 247] width 7 height 4
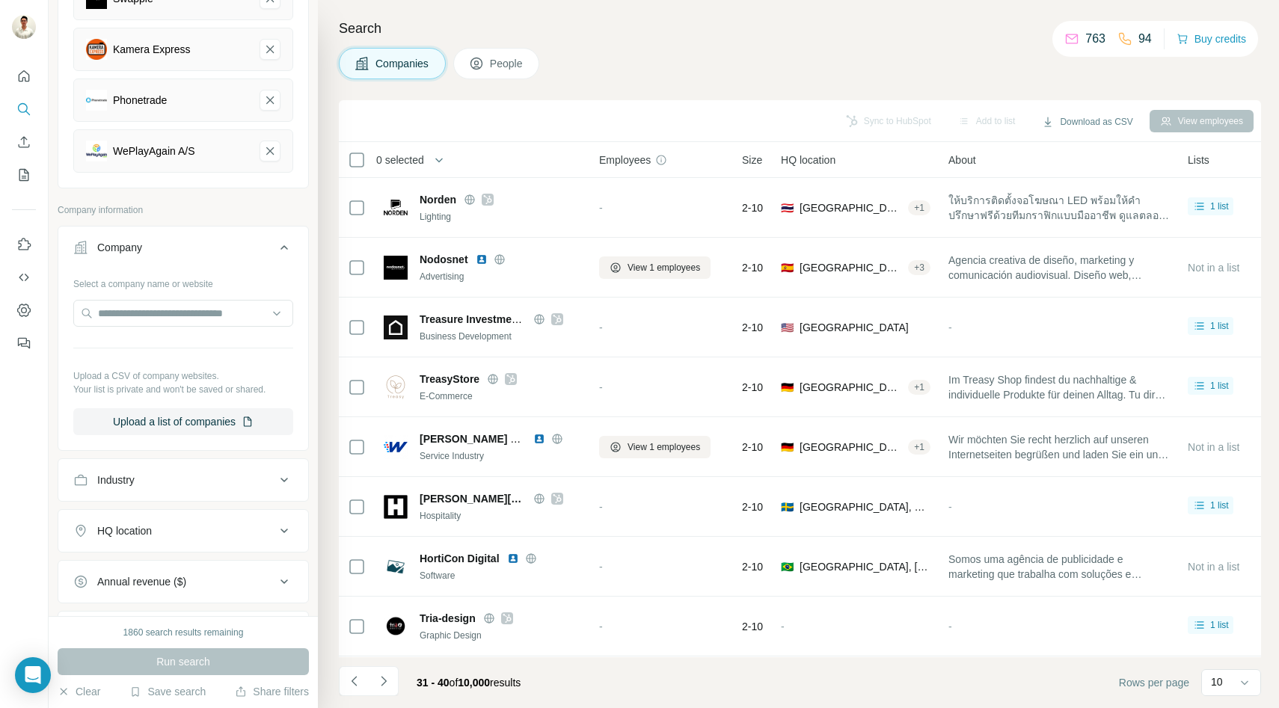
click at [284, 248] on icon at bounding box center [284, 248] width 18 height 18
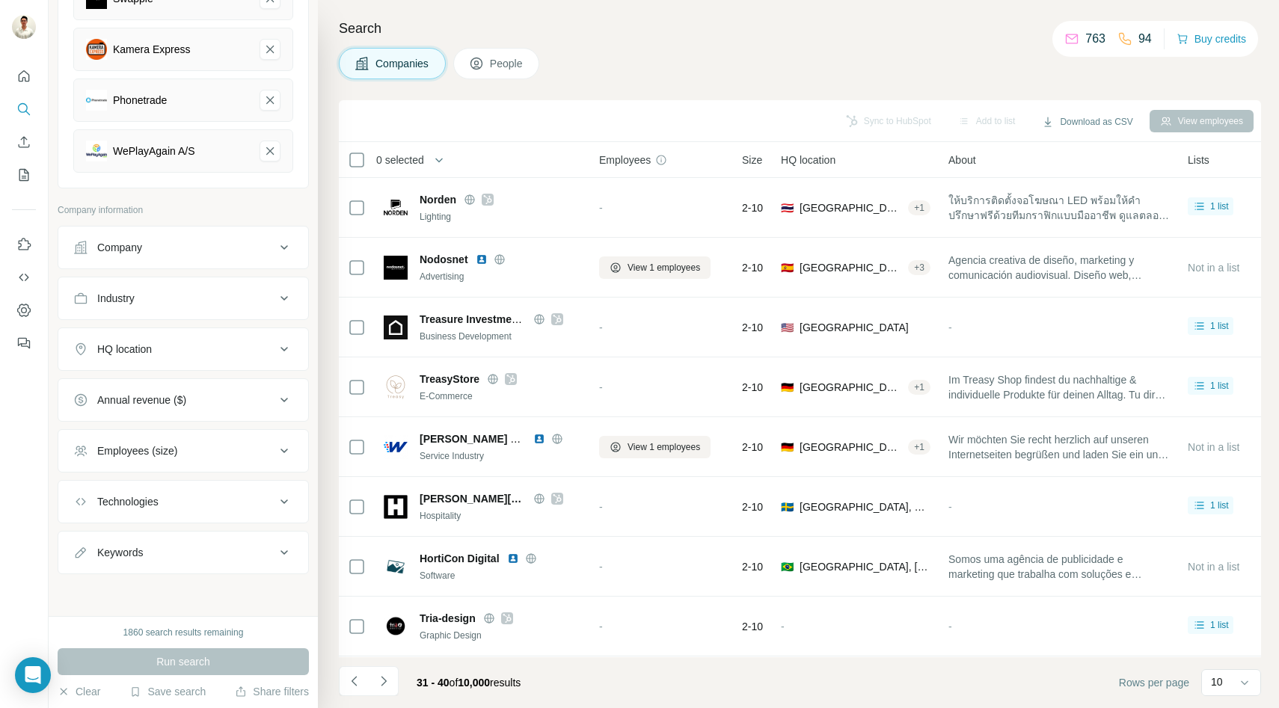
click at [284, 248] on icon at bounding box center [283, 247] width 7 height 4
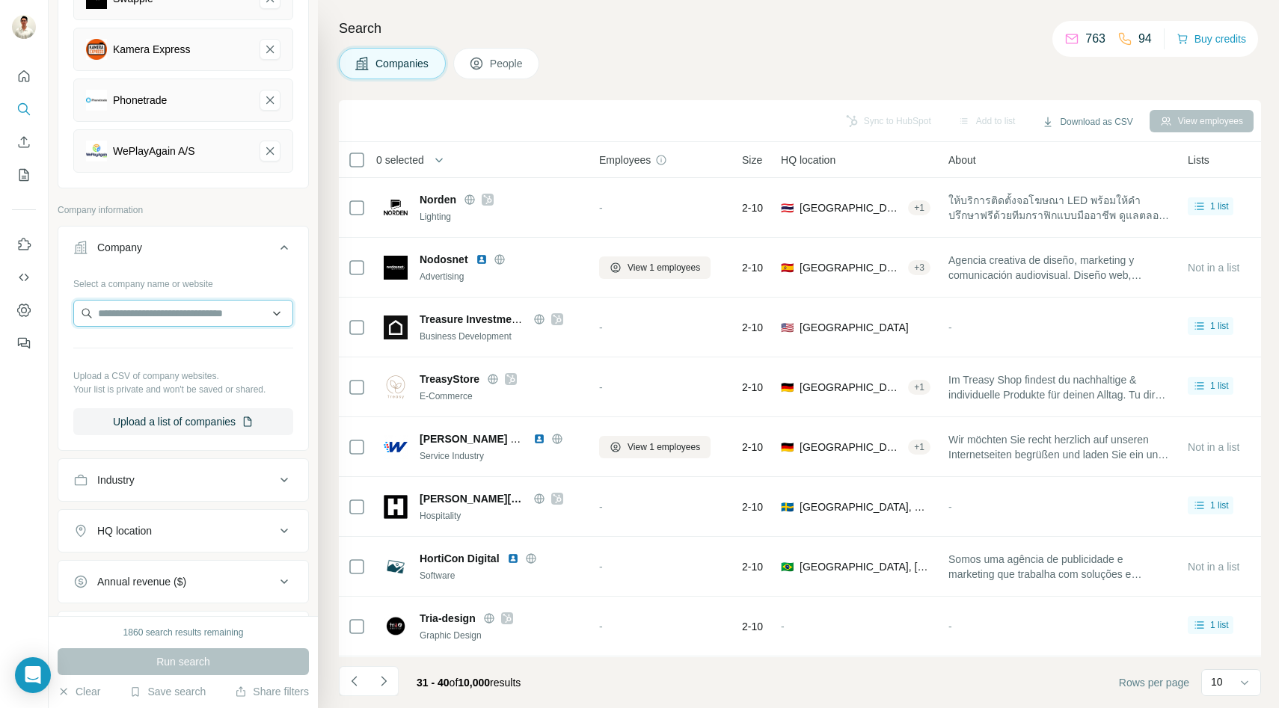
click at [165, 323] on input "text" at bounding box center [183, 313] width 220 height 27
click at [283, 247] on icon at bounding box center [283, 247] width 7 height 4
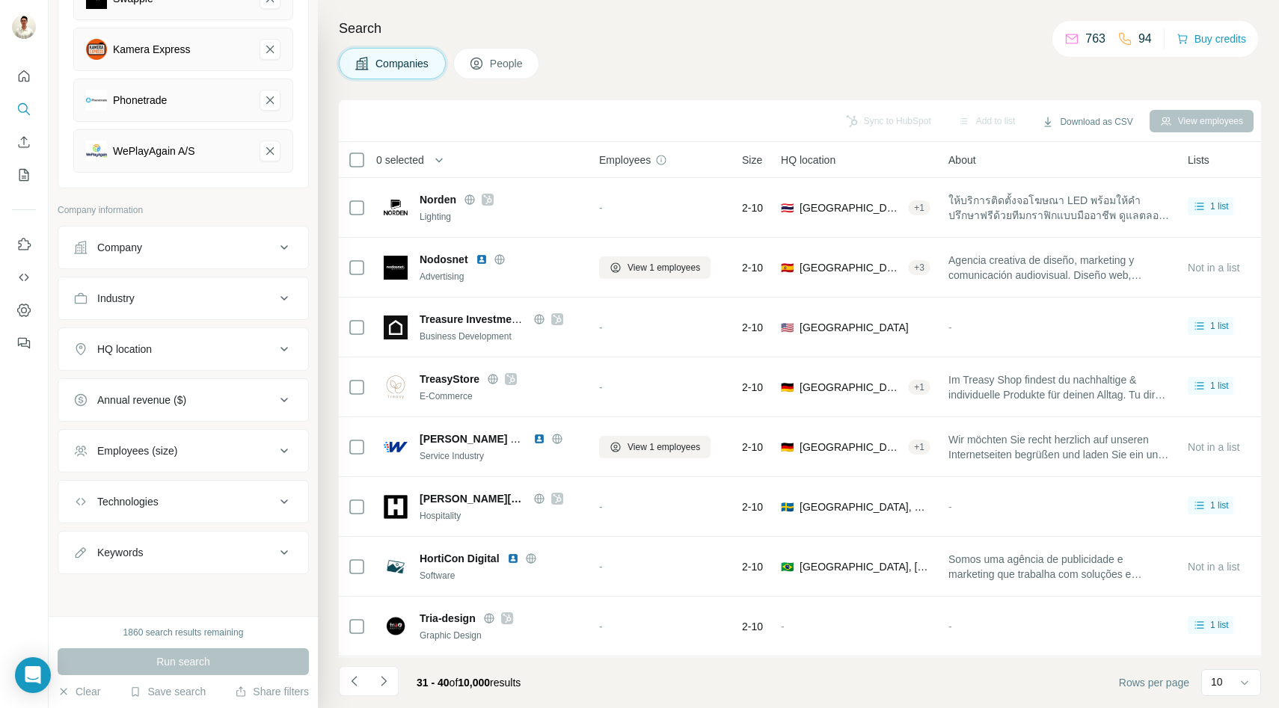
click at [282, 244] on icon at bounding box center [284, 248] width 18 height 18
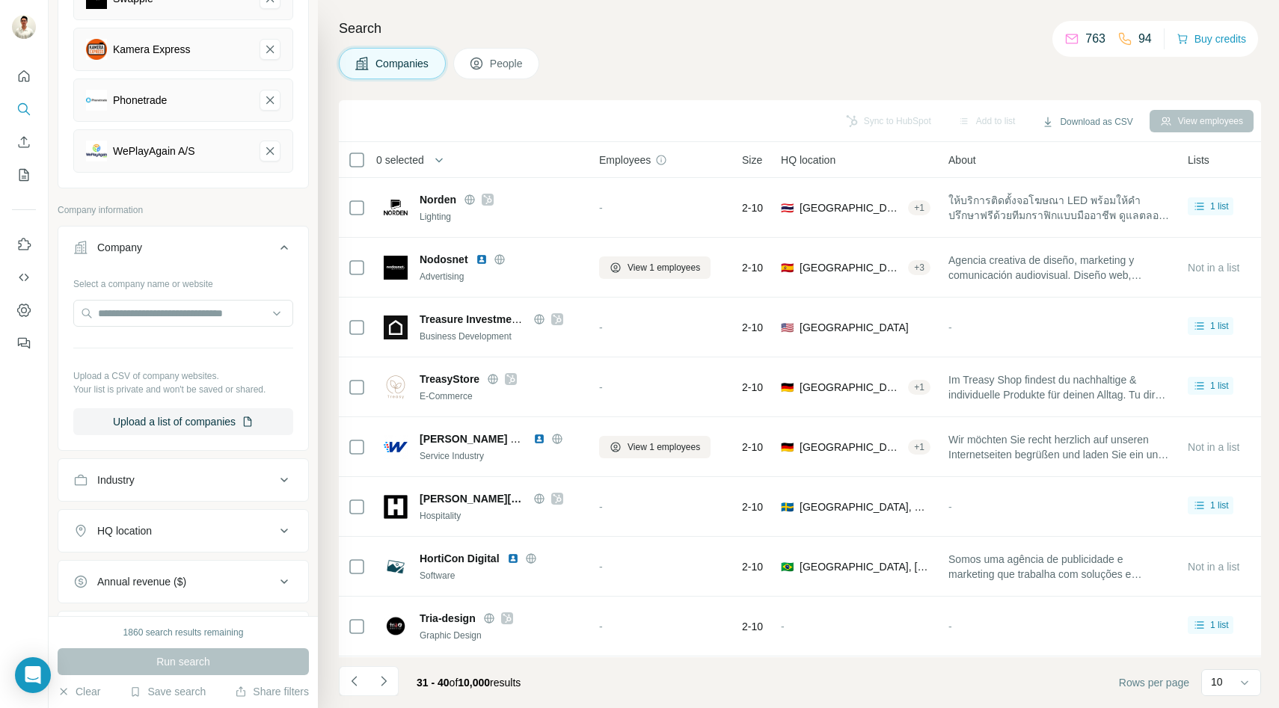
click at [282, 244] on icon at bounding box center [284, 248] width 18 height 18
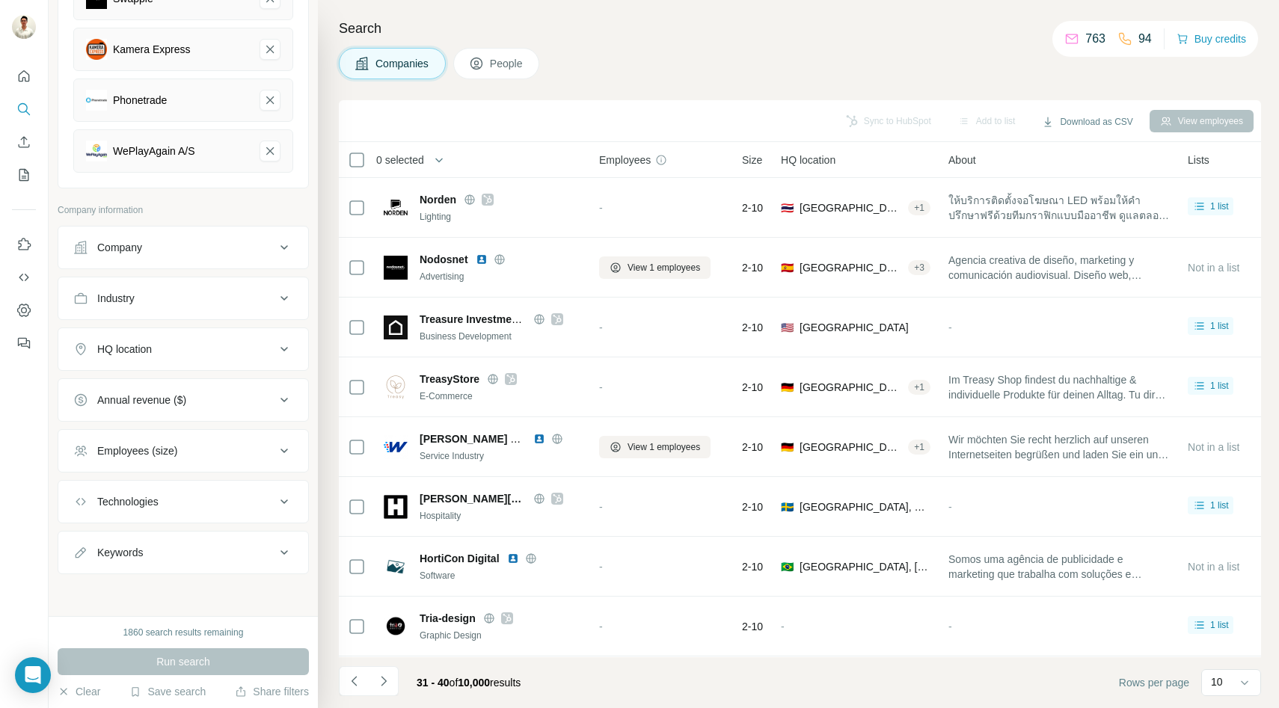
click at [284, 245] on icon at bounding box center [284, 248] width 18 height 18
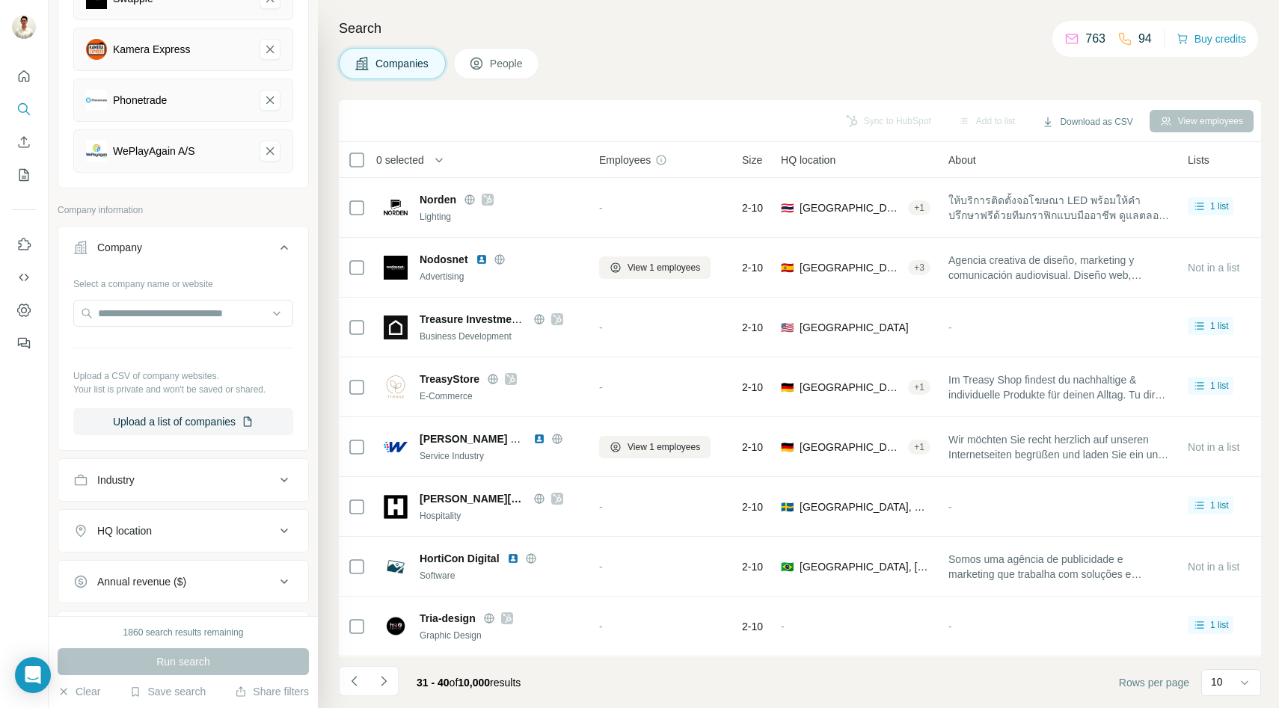
click at [284, 245] on icon at bounding box center [283, 247] width 7 height 4
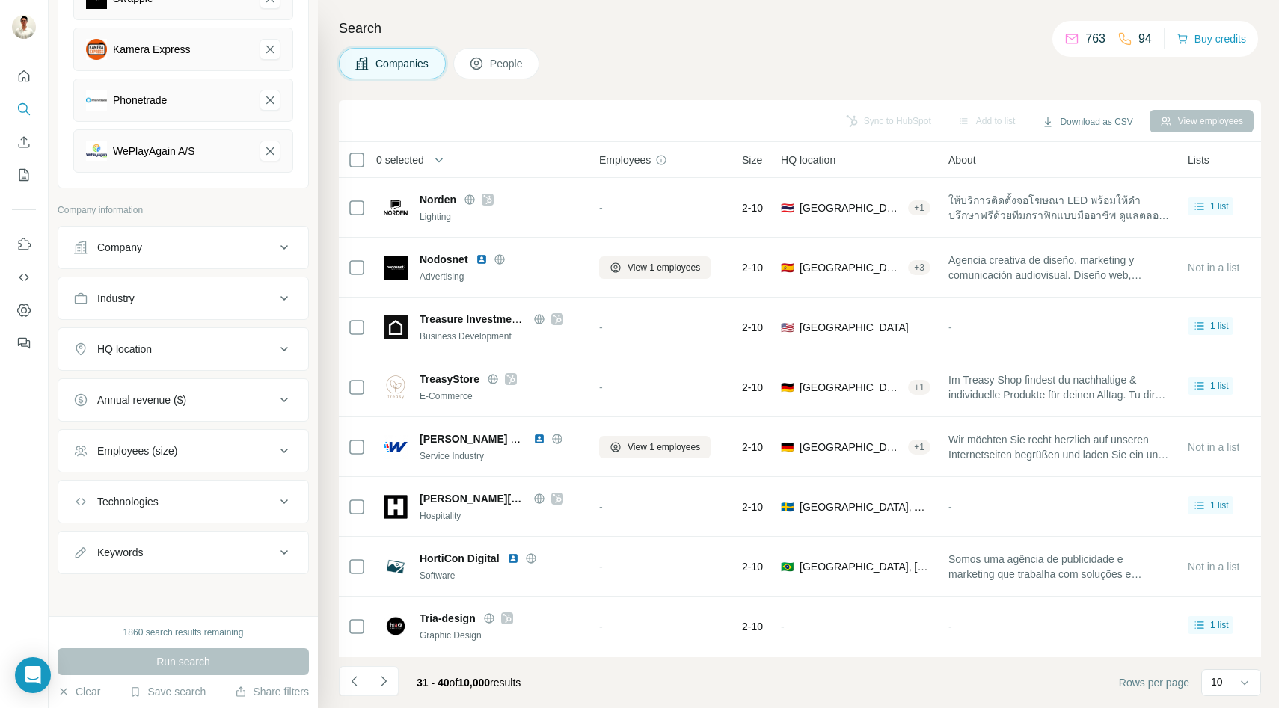
click at [284, 245] on icon at bounding box center [284, 248] width 18 height 18
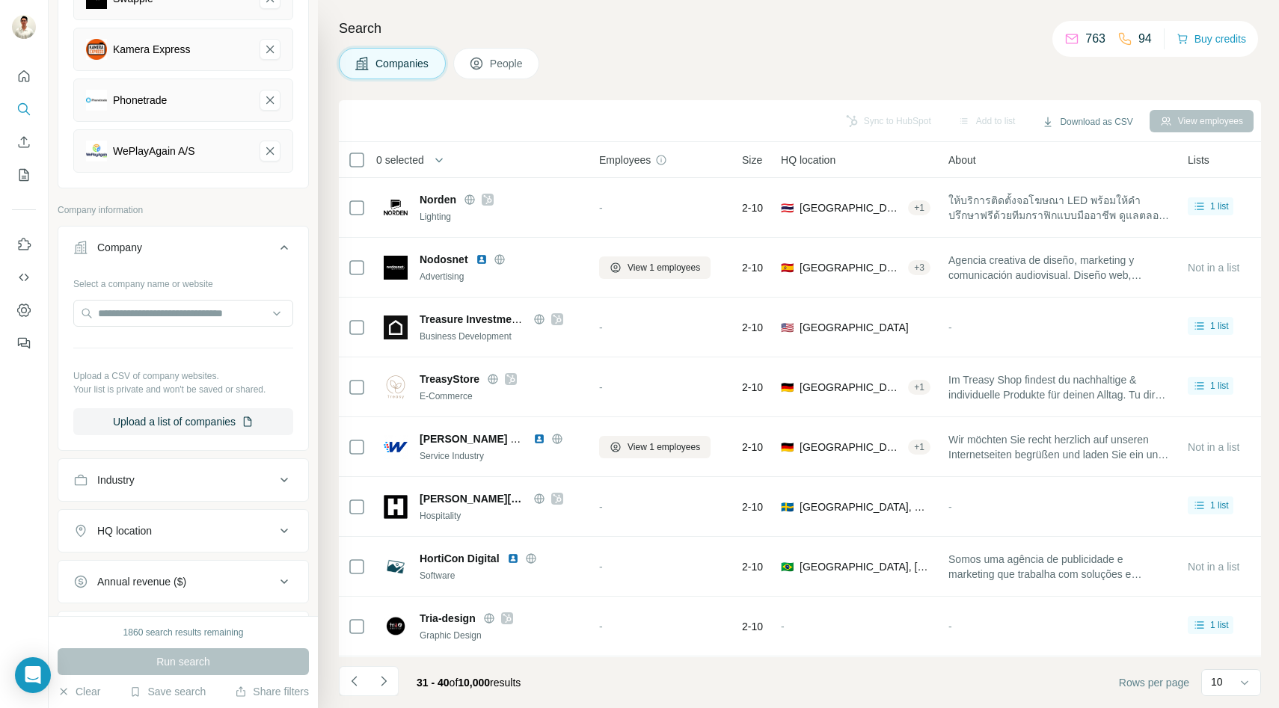
click at [284, 245] on icon at bounding box center [283, 247] width 7 height 4
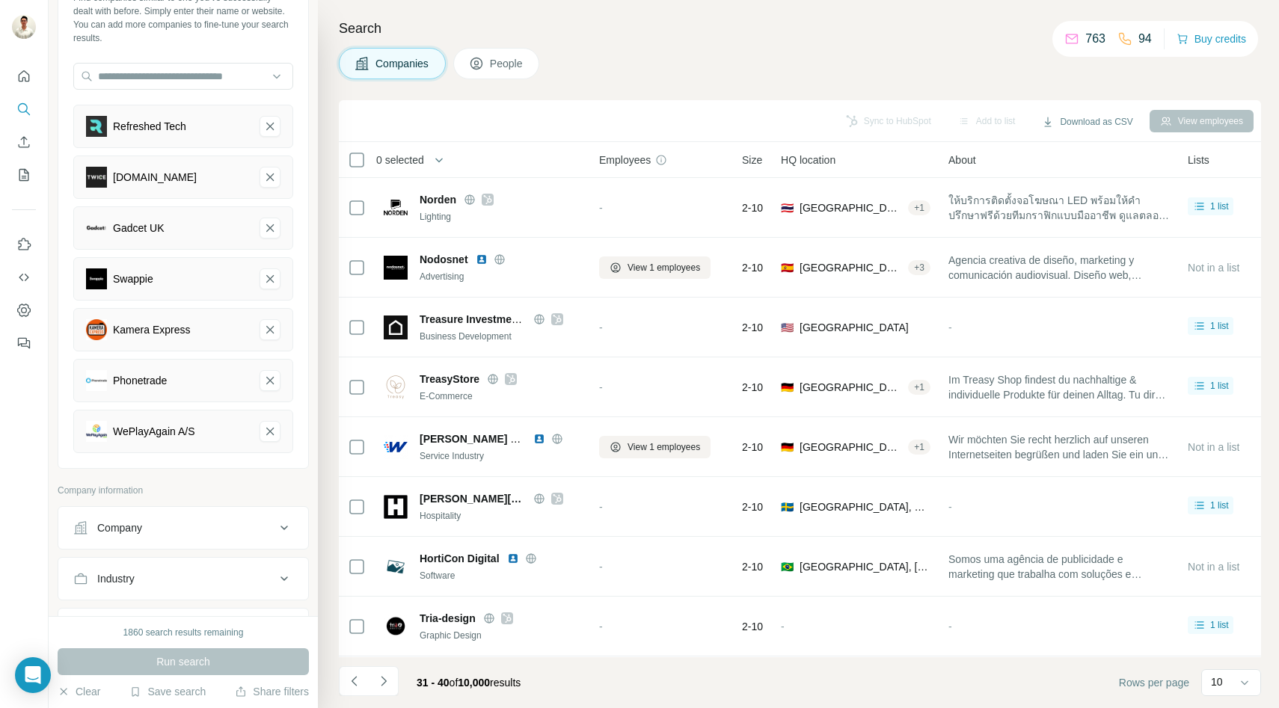
scroll to position [0, 0]
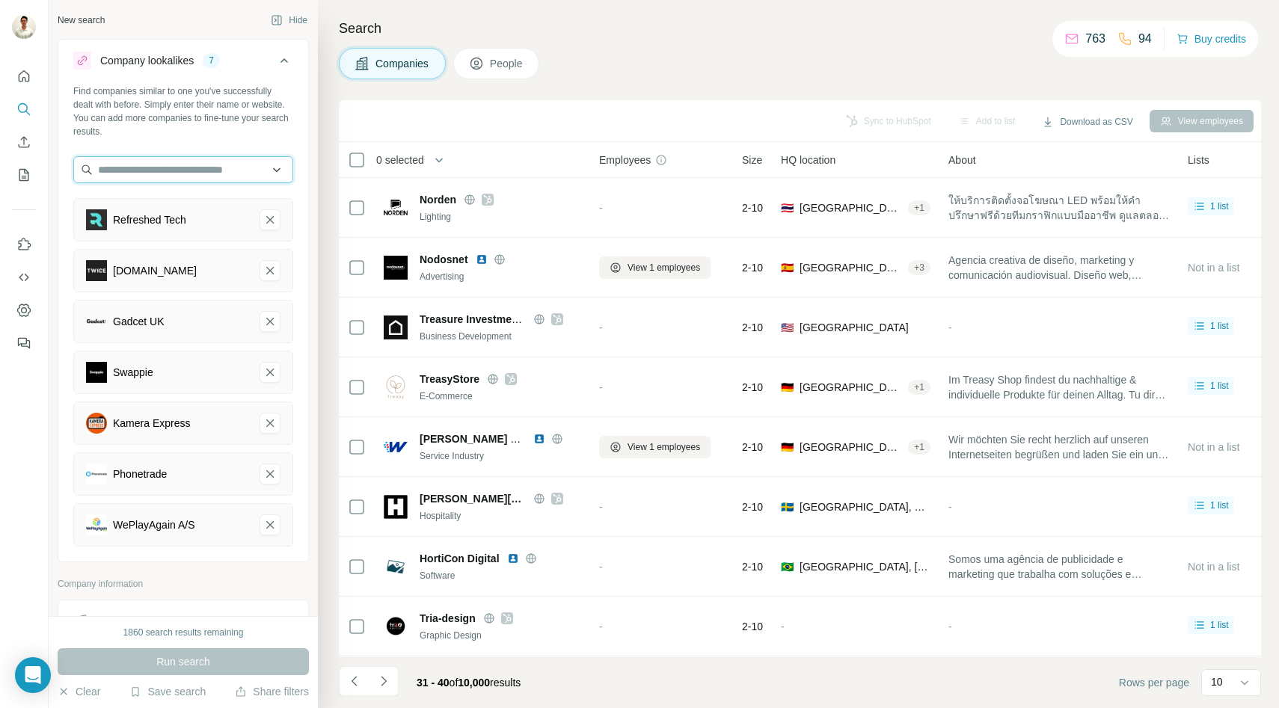
click at [175, 176] on input "text" at bounding box center [183, 169] width 220 height 27
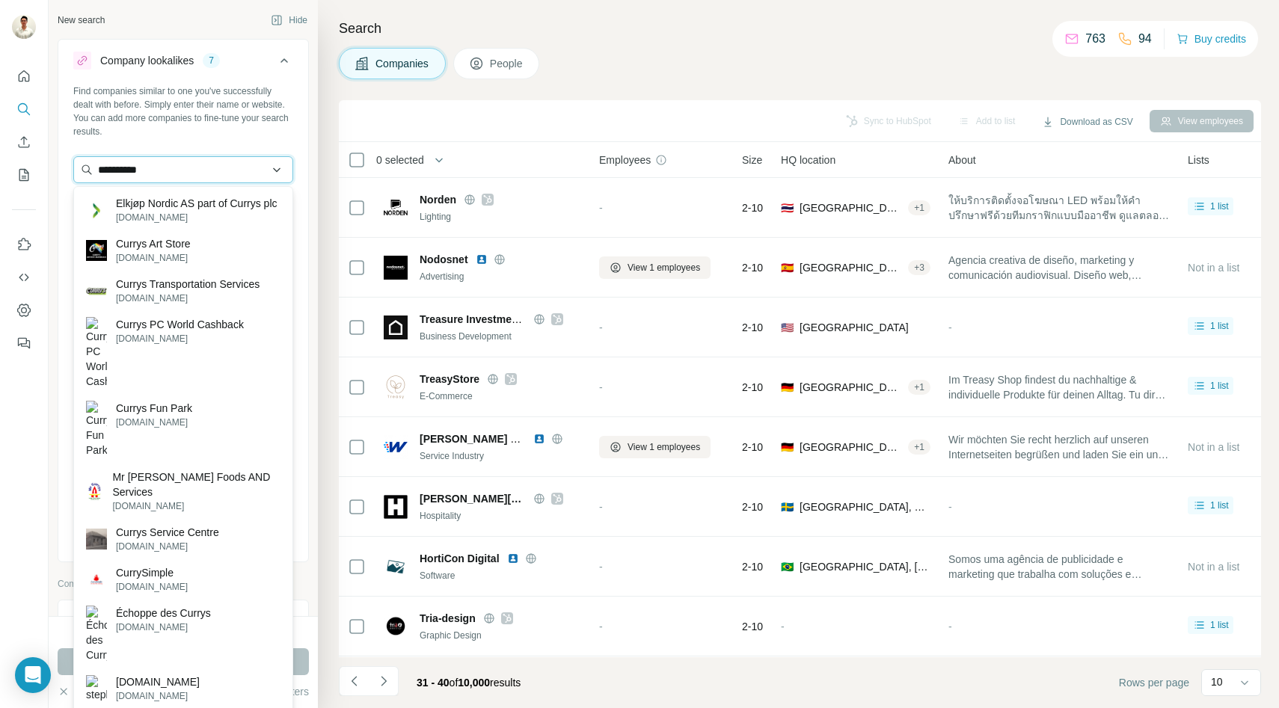
type input "**********"
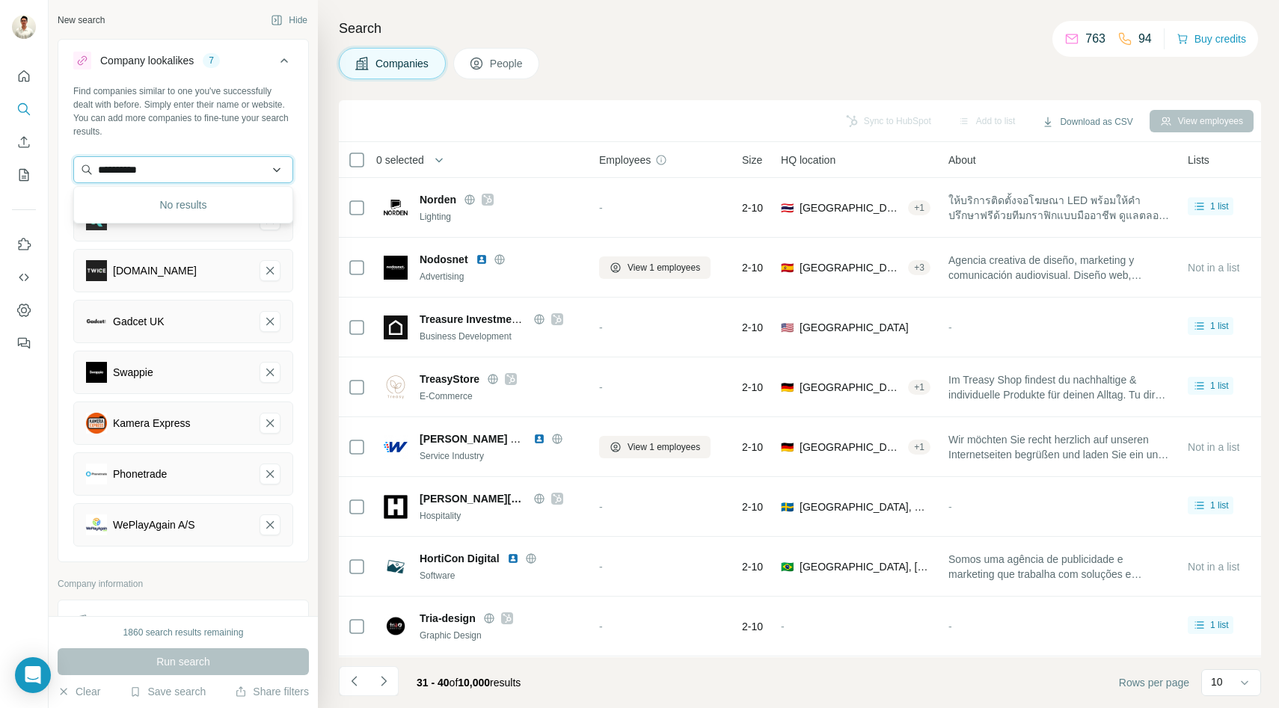
click at [280, 174] on input "**********" at bounding box center [183, 169] width 220 height 27
click at [274, 131] on div "Find companies similar to one you've successfully dealt with before. Simply ent…" at bounding box center [183, 111] width 220 height 54
click at [269, 226] on icon "Refreshed Tech-remove-button" at bounding box center [269, 219] width 13 height 15
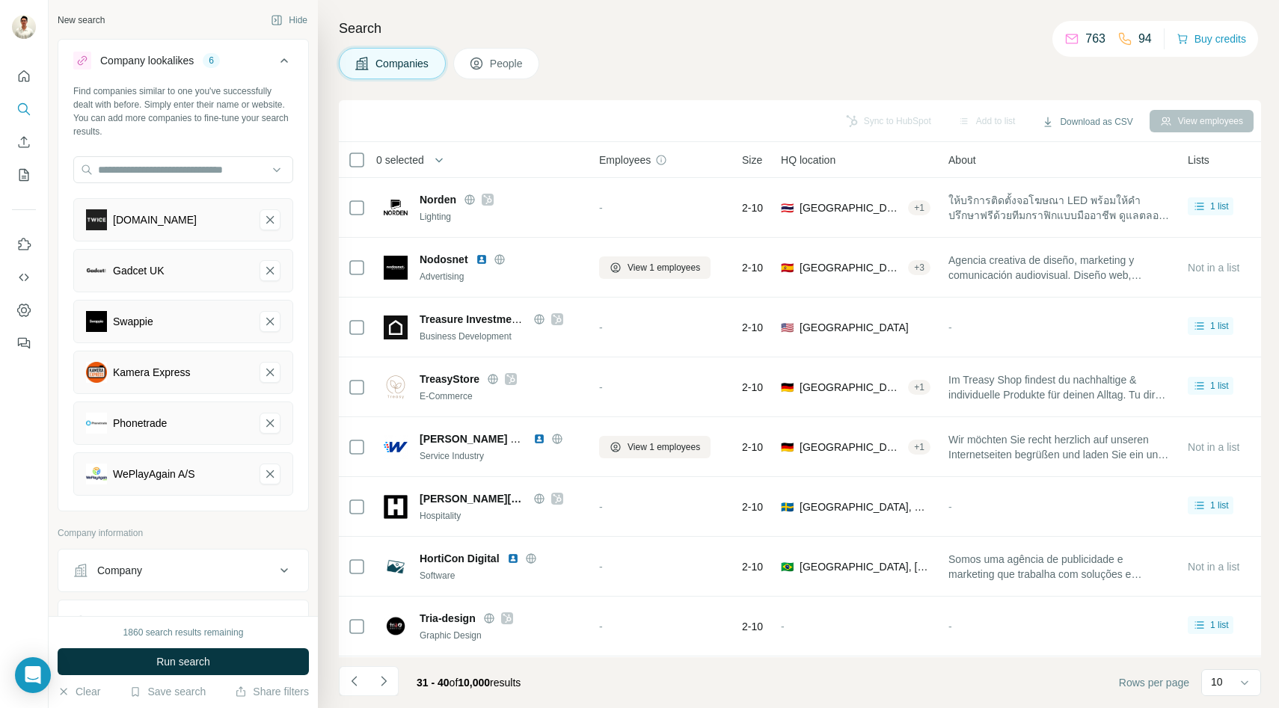
click at [269, 226] on icon "Twice.nz-remove-button" at bounding box center [269, 219] width 13 height 15
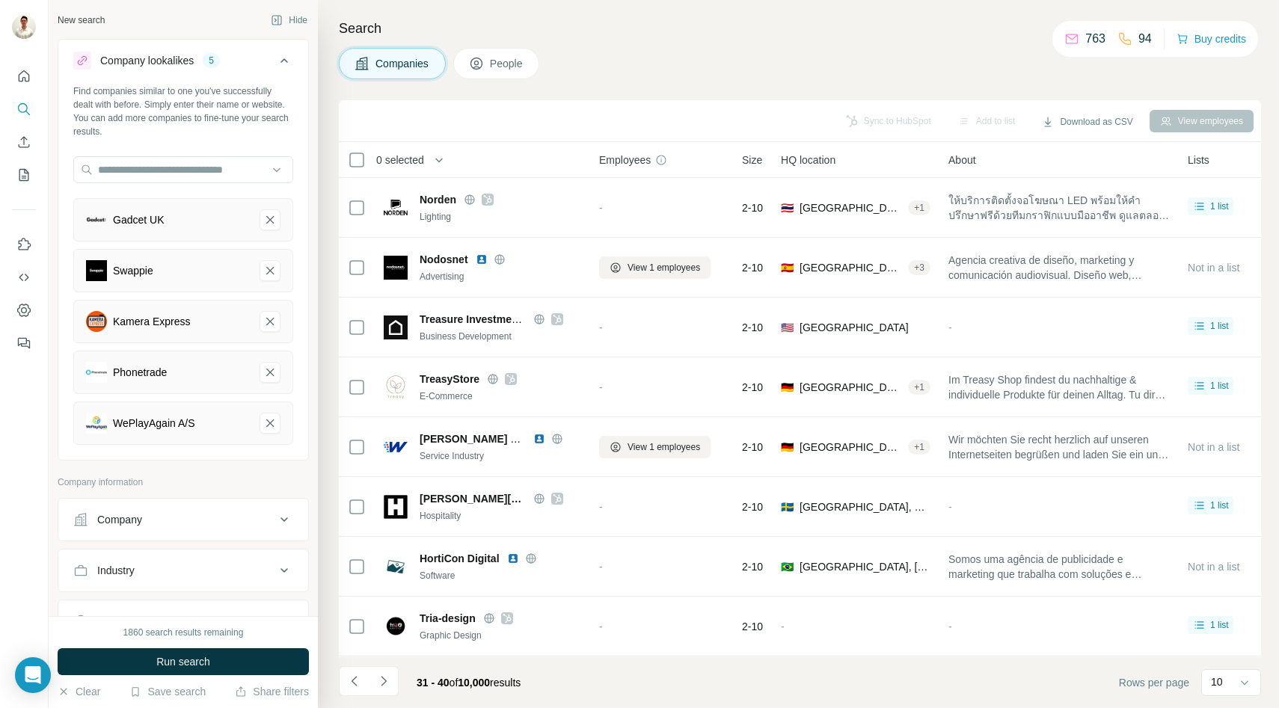
click at [269, 226] on icon "Gadcet UK-remove-button" at bounding box center [269, 219] width 13 height 15
click at [269, 263] on icon "Swappie-remove-button" at bounding box center [269, 270] width 13 height 15
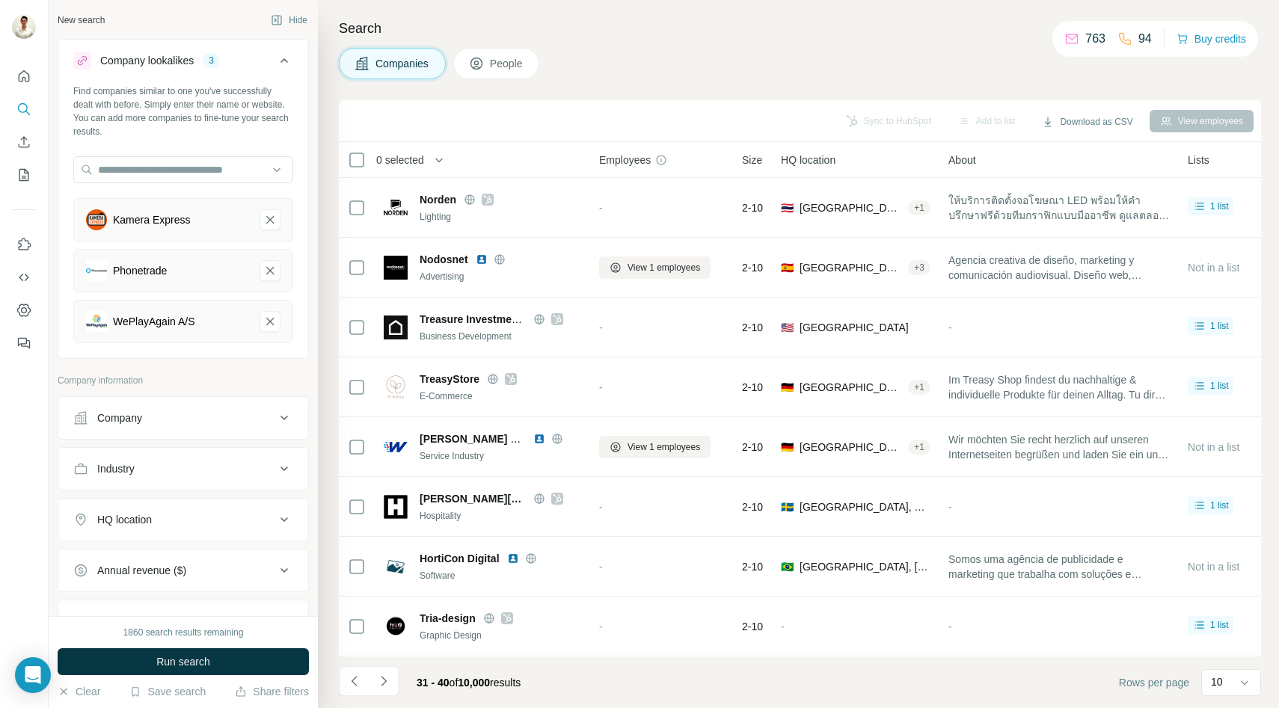
click at [269, 226] on icon "Kamera Express-remove-button" at bounding box center [269, 219] width 13 height 15
click at [269, 226] on icon "Phonetrade-remove-button" at bounding box center [269, 219] width 13 height 15
click at [269, 263] on icon "WePlayAgain A/S-remove-button" at bounding box center [269, 270] width 13 height 15
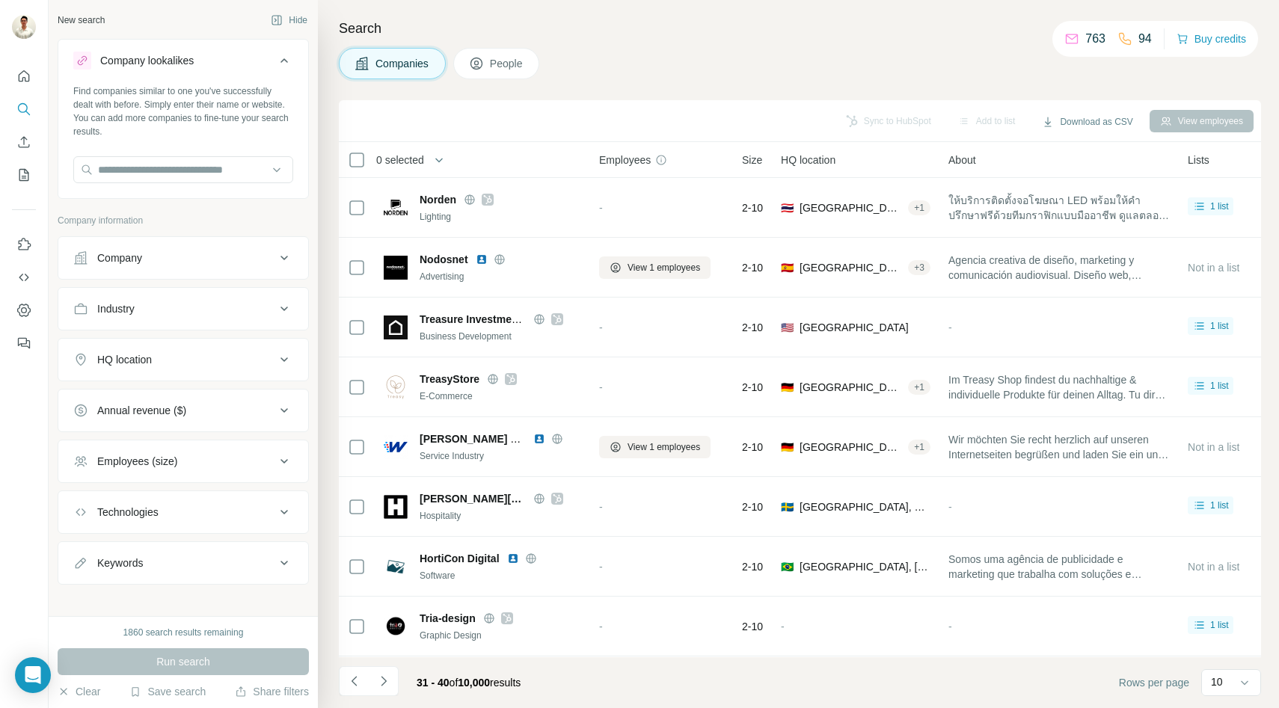
click at [269, 226] on p "Company information" at bounding box center [183, 220] width 251 height 13
click at [215, 250] on div "Company" at bounding box center [174, 257] width 202 height 15
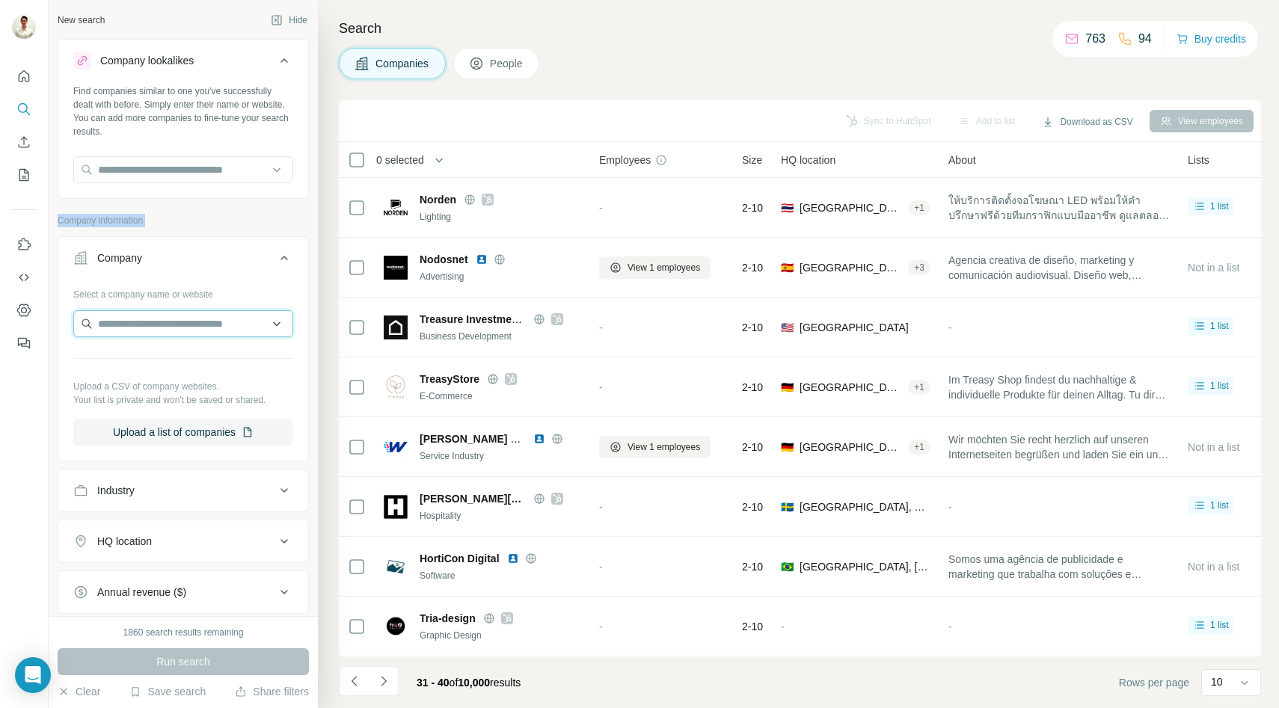
click at [175, 313] on input "text" at bounding box center [183, 323] width 220 height 27
type input "******"
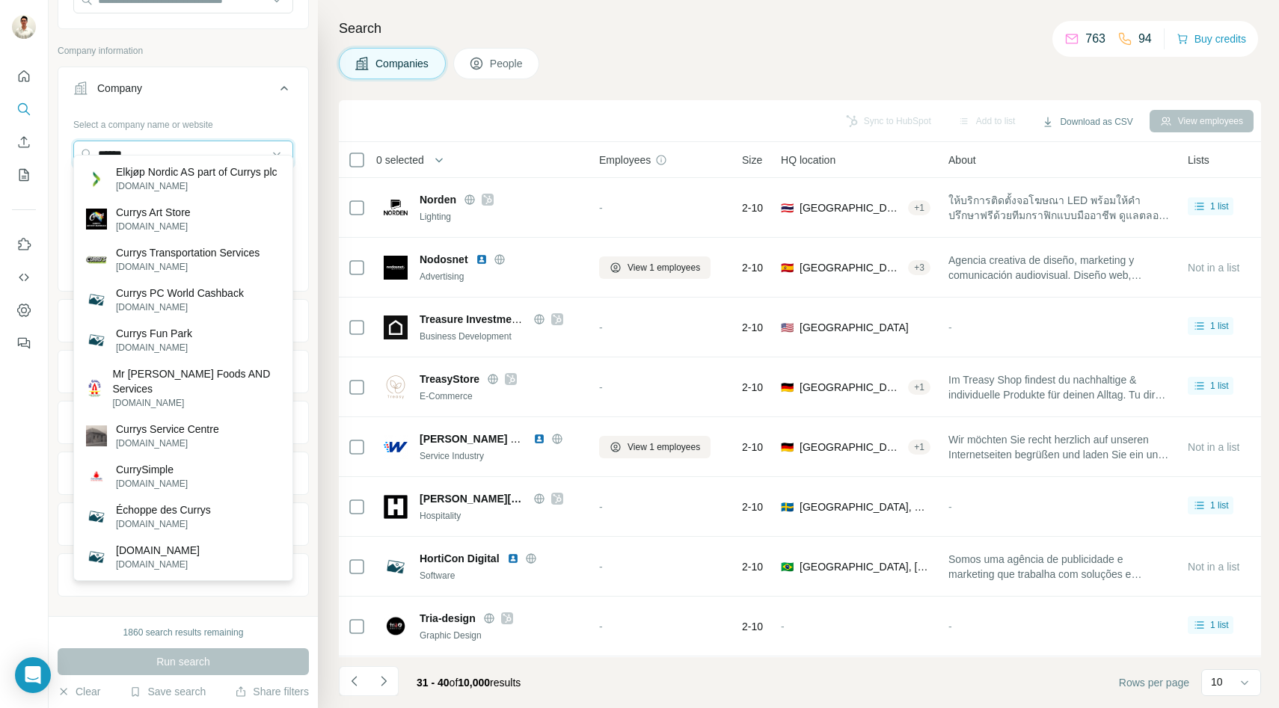
scroll to position [168, 0]
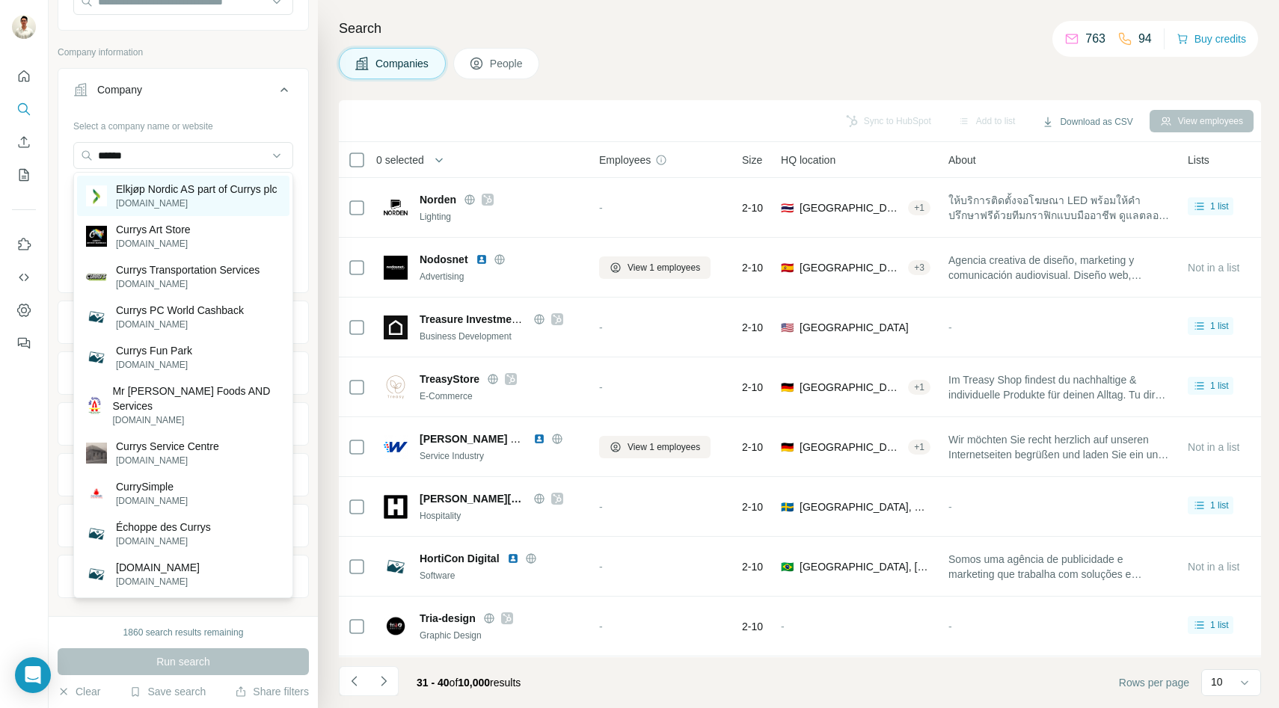
click at [175, 210] on p "[DOMAIN_NAME]" at bounding box center [196, 203] width 161 height 13
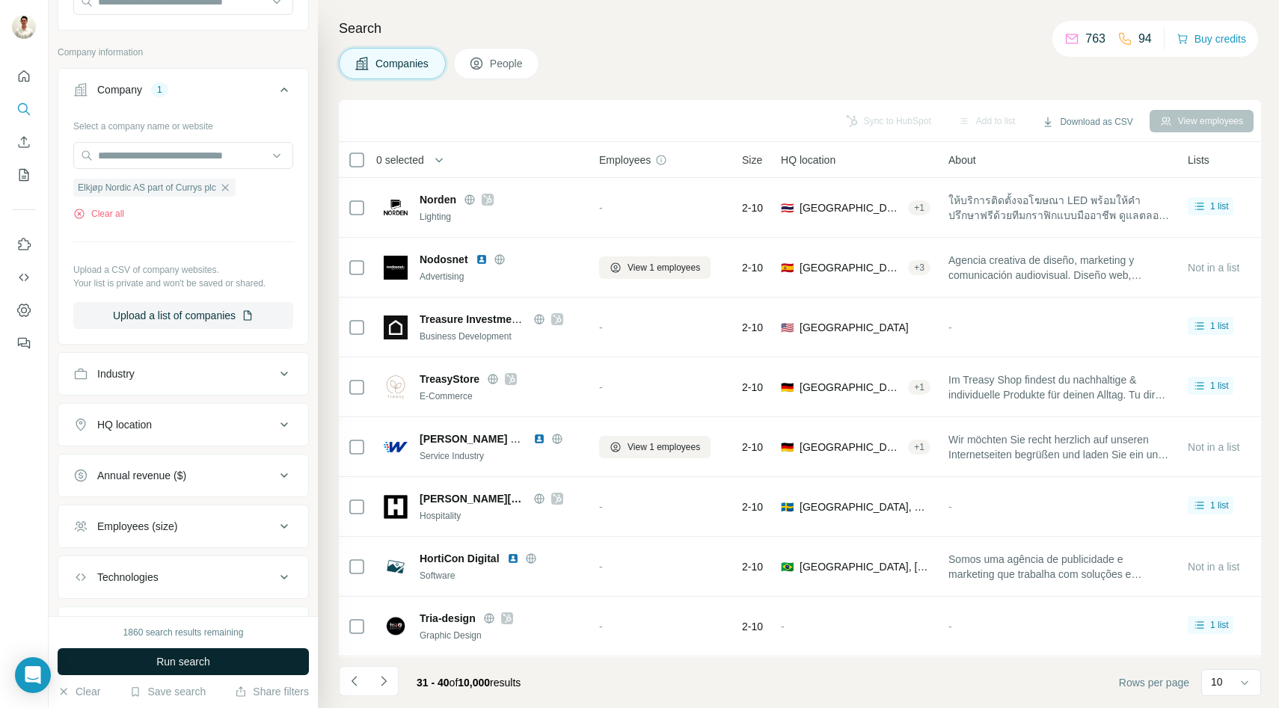
click at [201, 656] on span "Run search" at bounding box center [183, 661] width 54 height 15
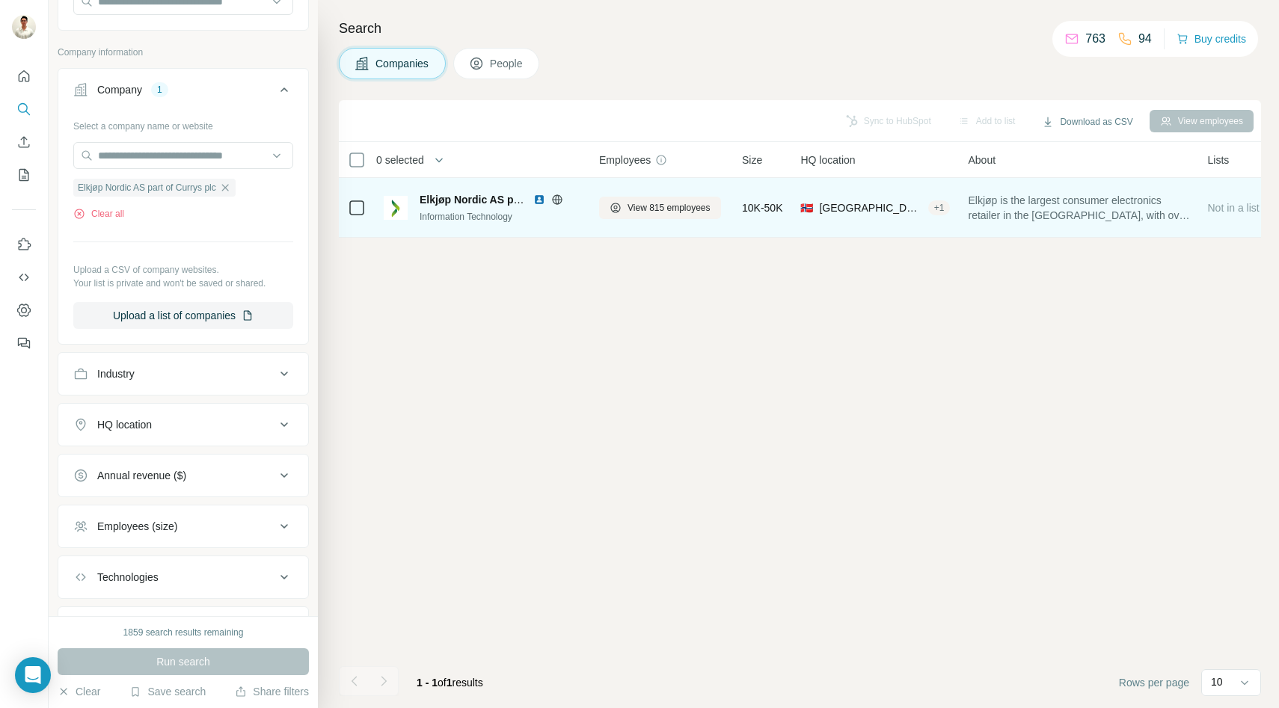
click at [558, 194] on icon at bounding box center [557, 200] width 12 height 12
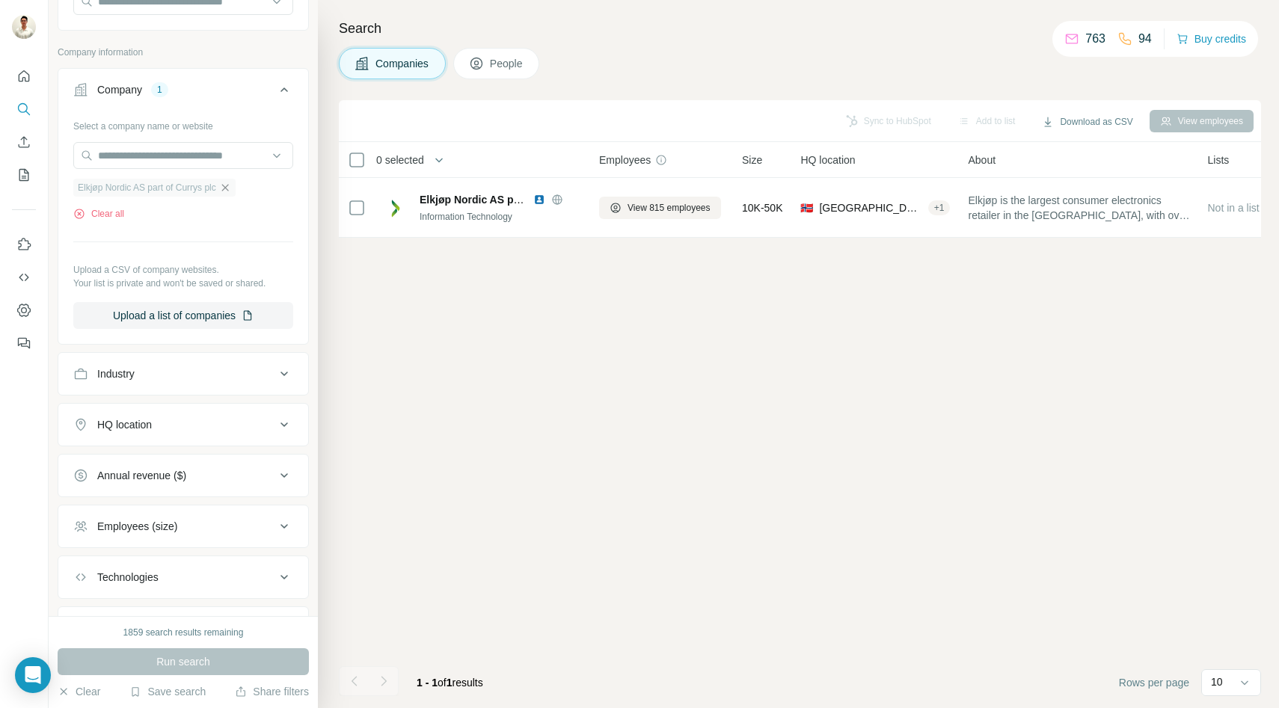
click at [227, 190] on icon "button" at bounding box center [225, 188] width 12 height 12
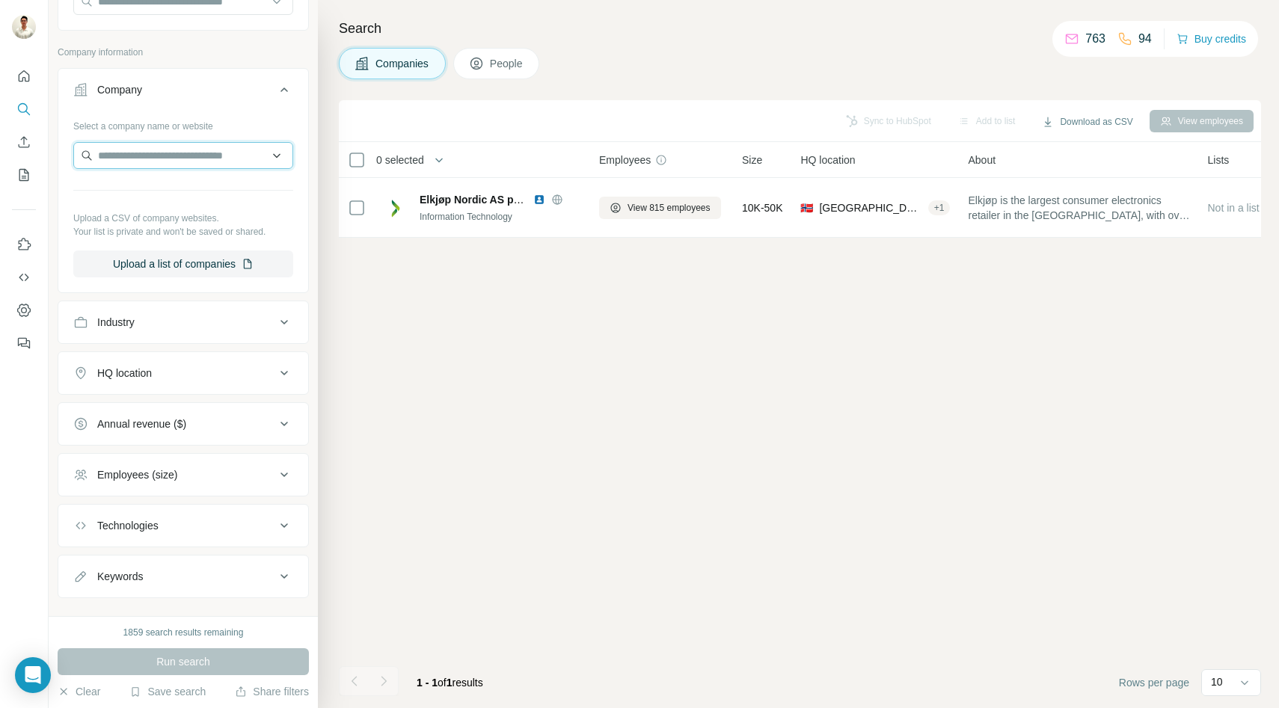
click at [180, 167] on input "text" at bounding box center [183, 155] width 220 height 27
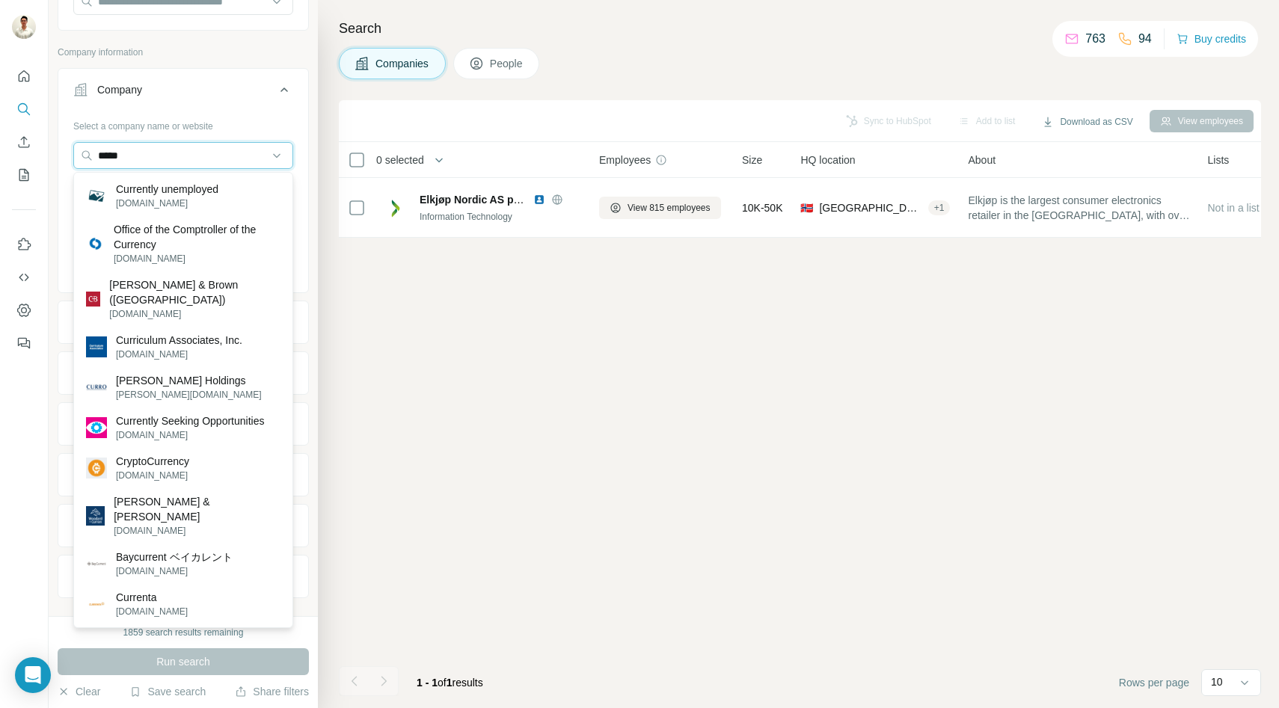
type input "******"
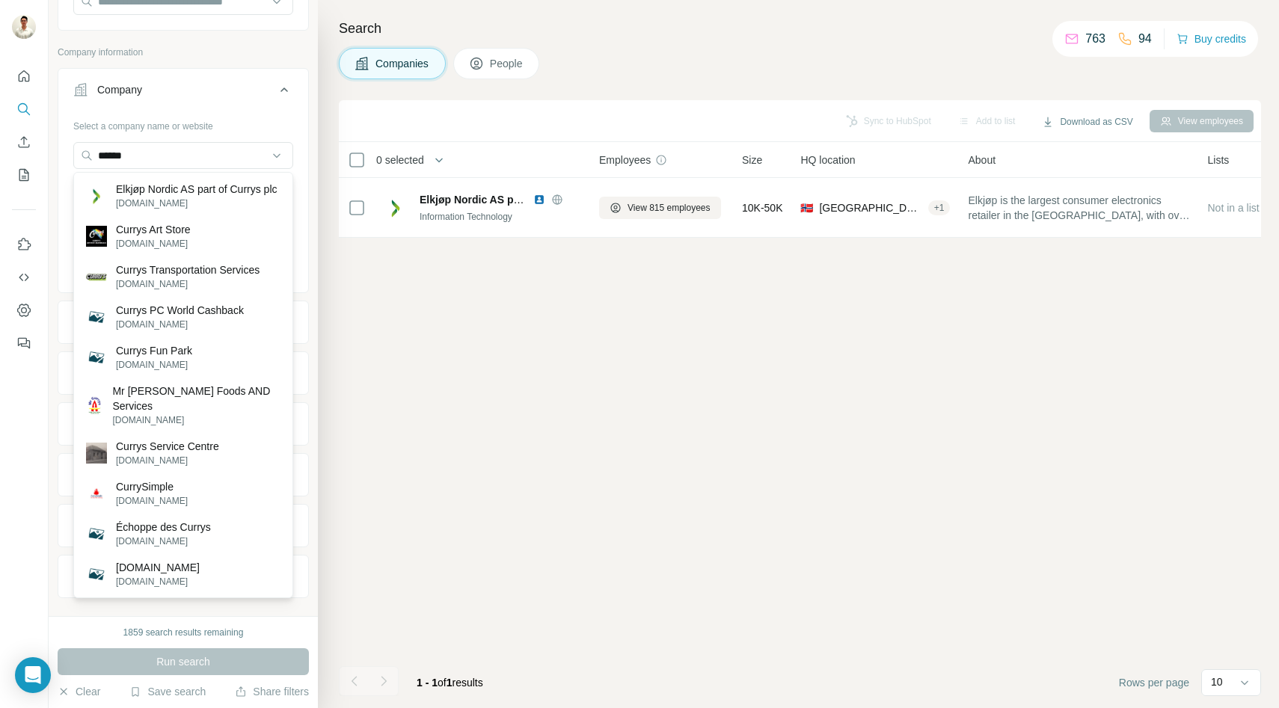
click at [269, 129] on div "Select a company name or website" at bounding box center [183, 123] width 220 height 19
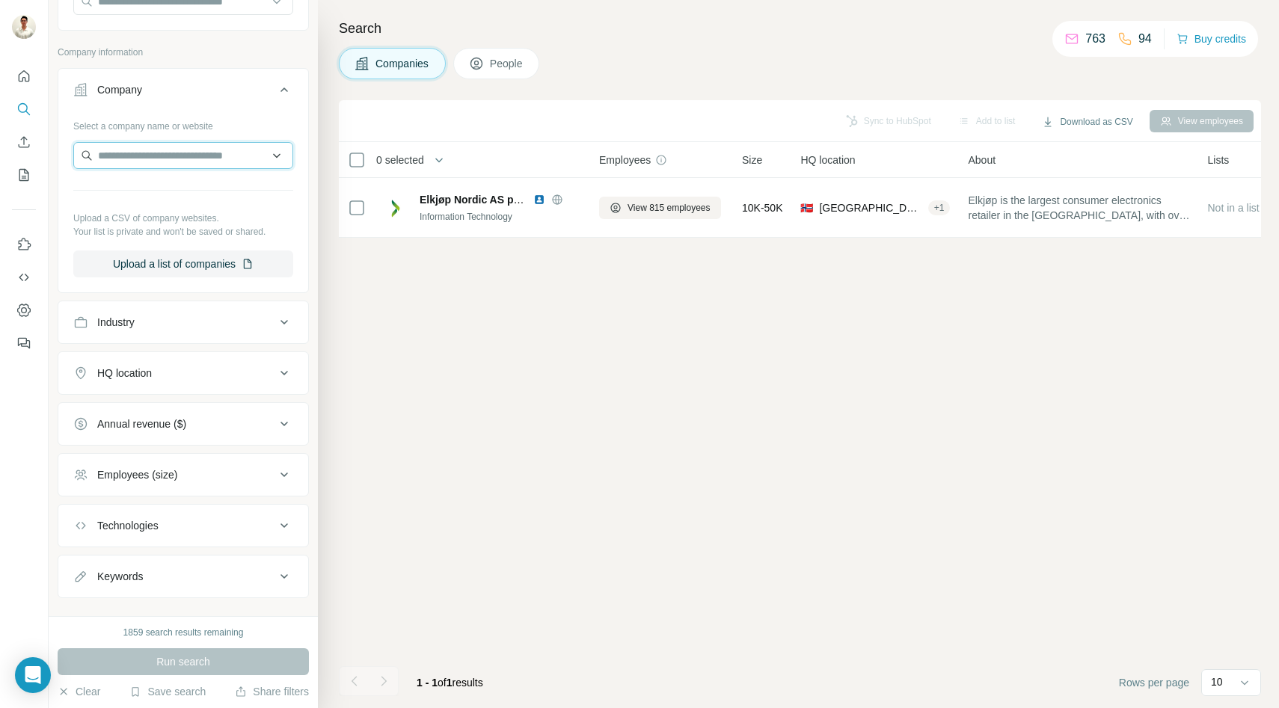
click at [195, 155] on input "text" at bounding box center [183, 155] width 220 height 27
click at [256, 125] on div "Select a company name or website" at bounding box center [183, 123] width 220 height 19
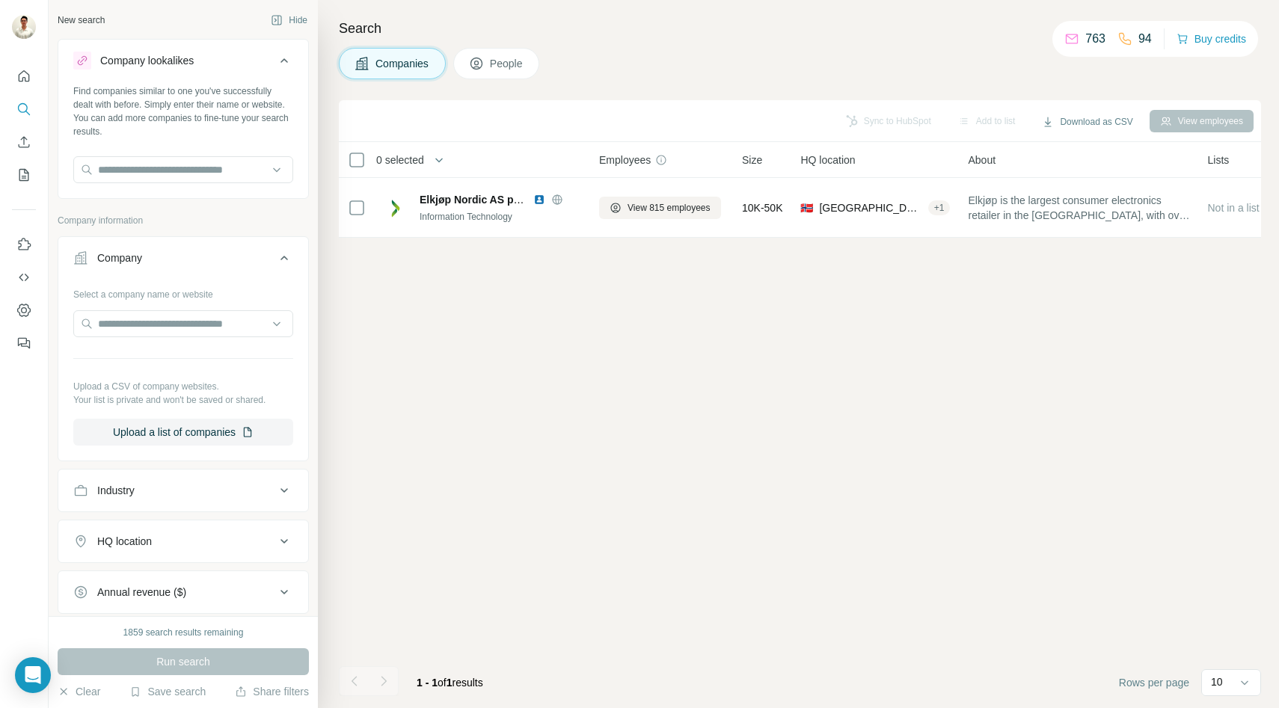
click at [278, 249] on icon at bounding box center [284, 258] width 18 height 18
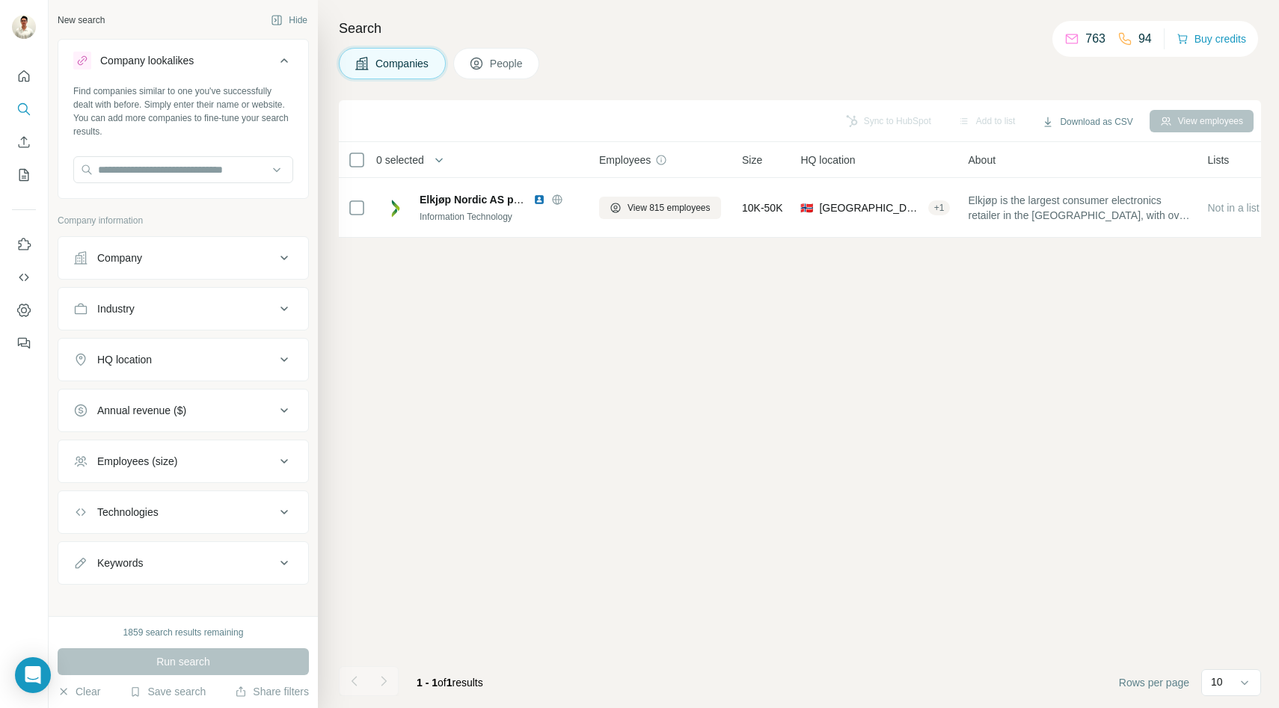
click at [487, 68] on button "People" at bounding box center [496, 63] width 87 height 31
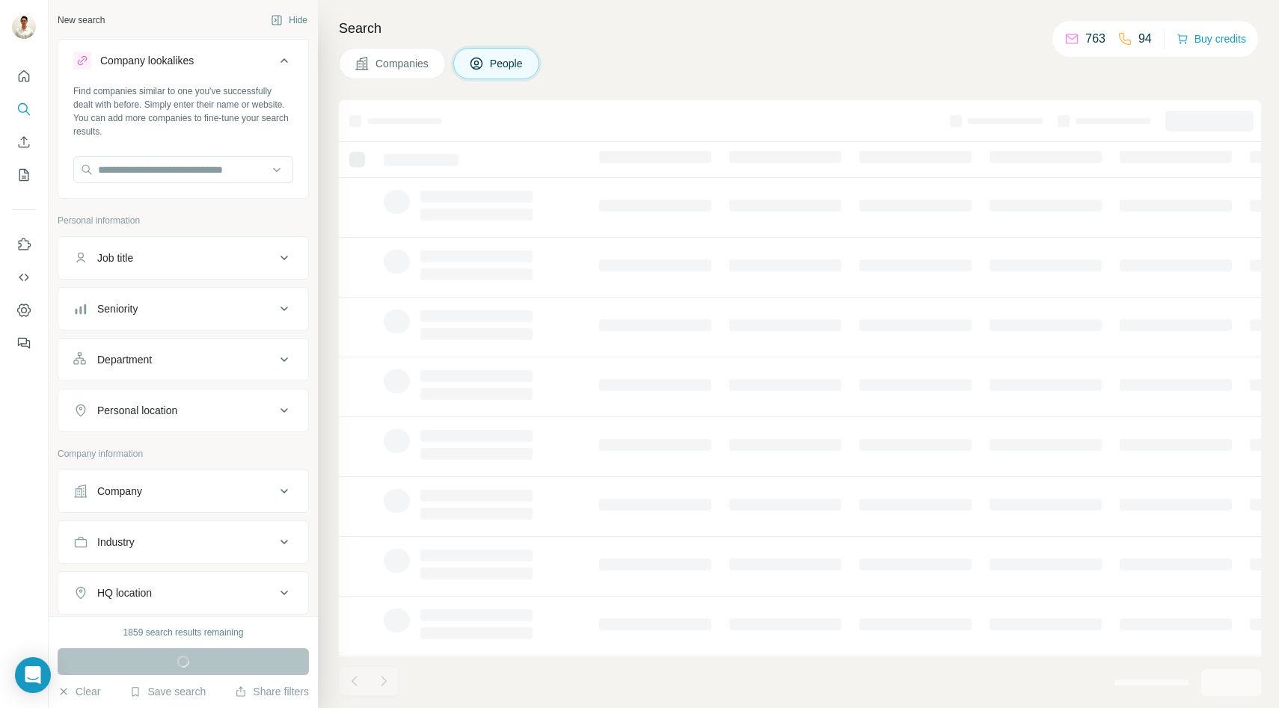
click at [393, 68] on span "Companies" at bounding box center [402, 63] width 55 height 15
